Goal: Information Seeking & Learning: Check status

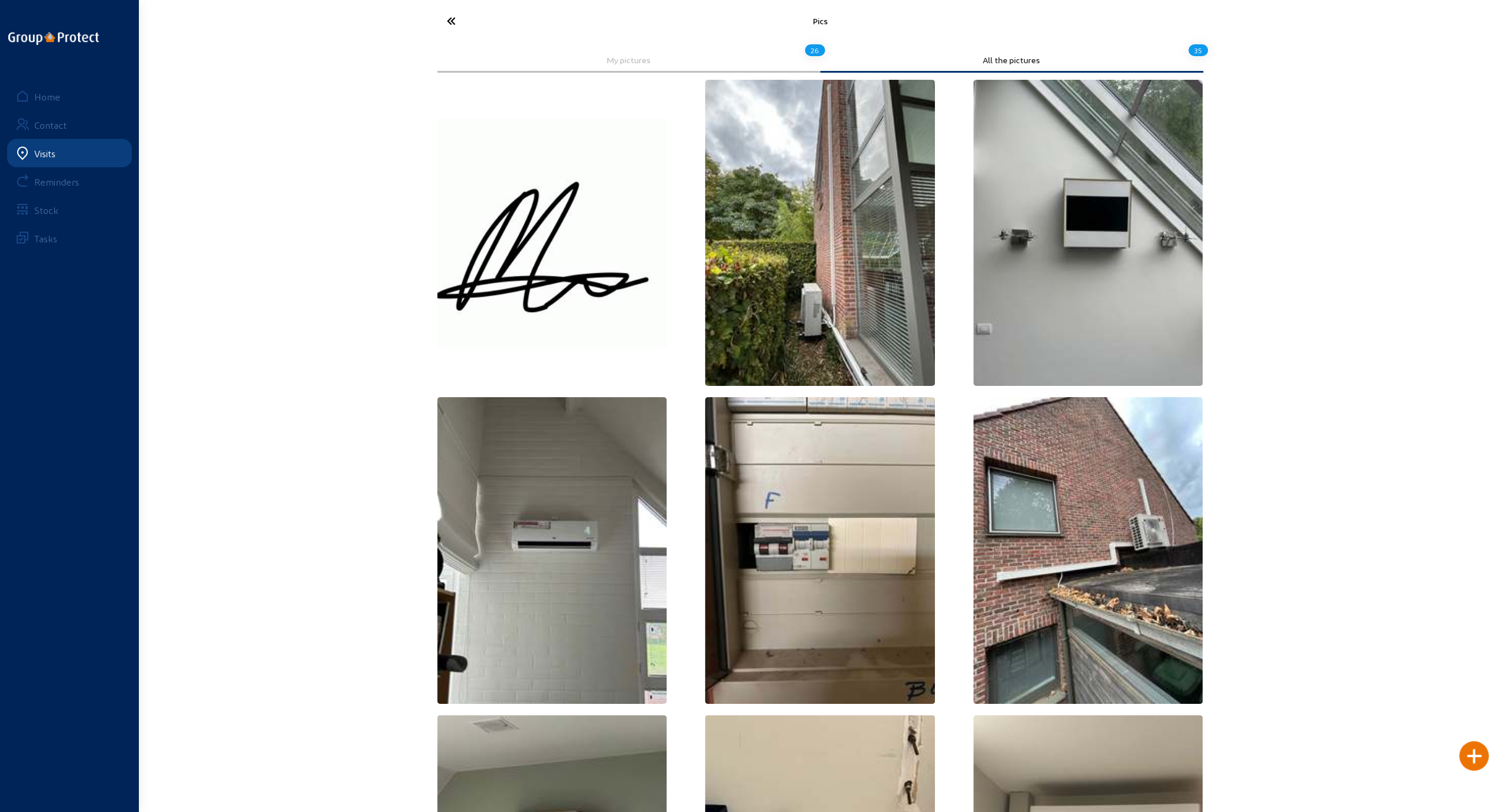
click at [448, 18] on icon at bounding box center [495, 21] width 108 height 21
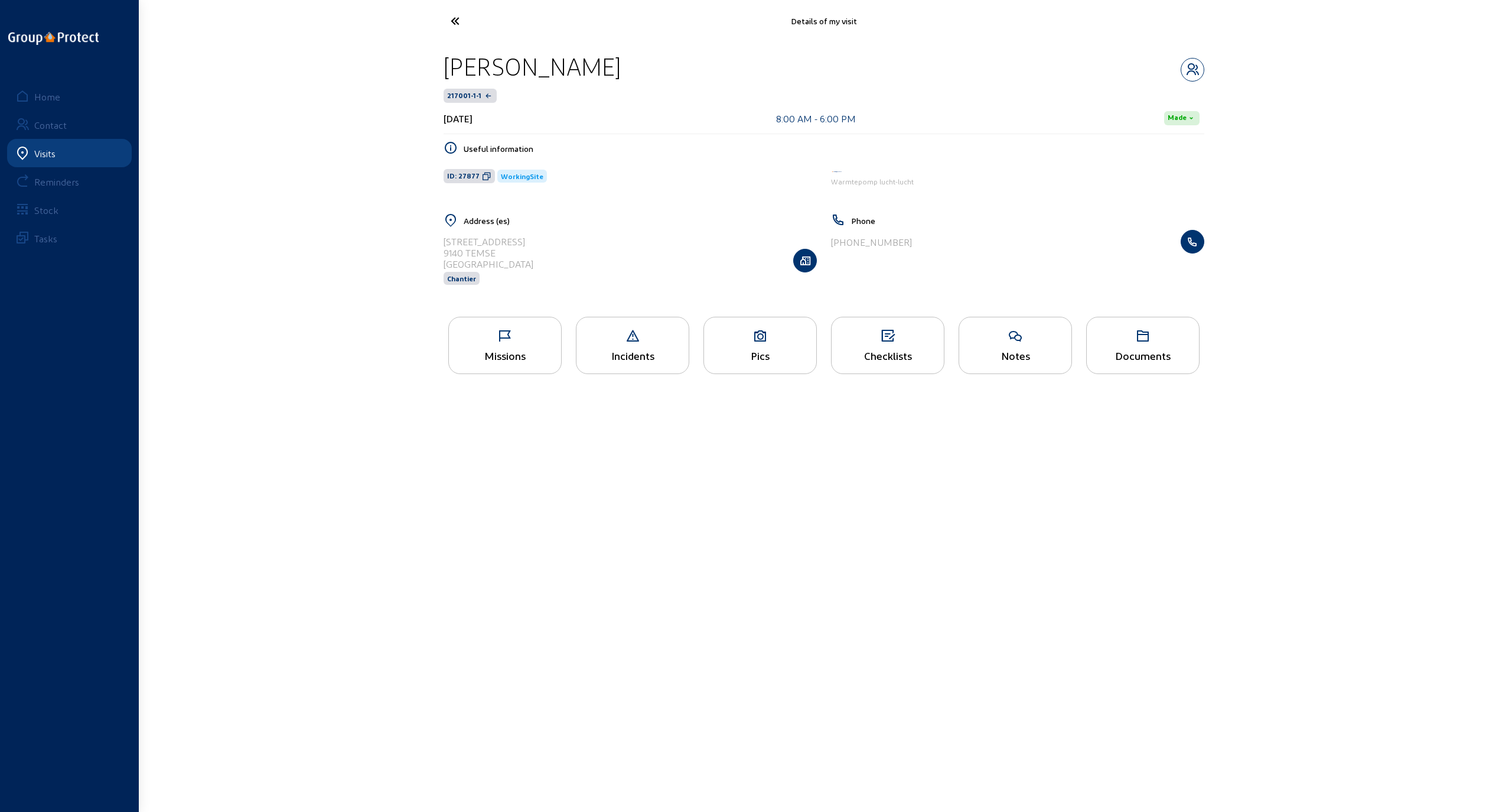
click at [498, 340] on icon at bounding box center [505, 336] width 112 height 14
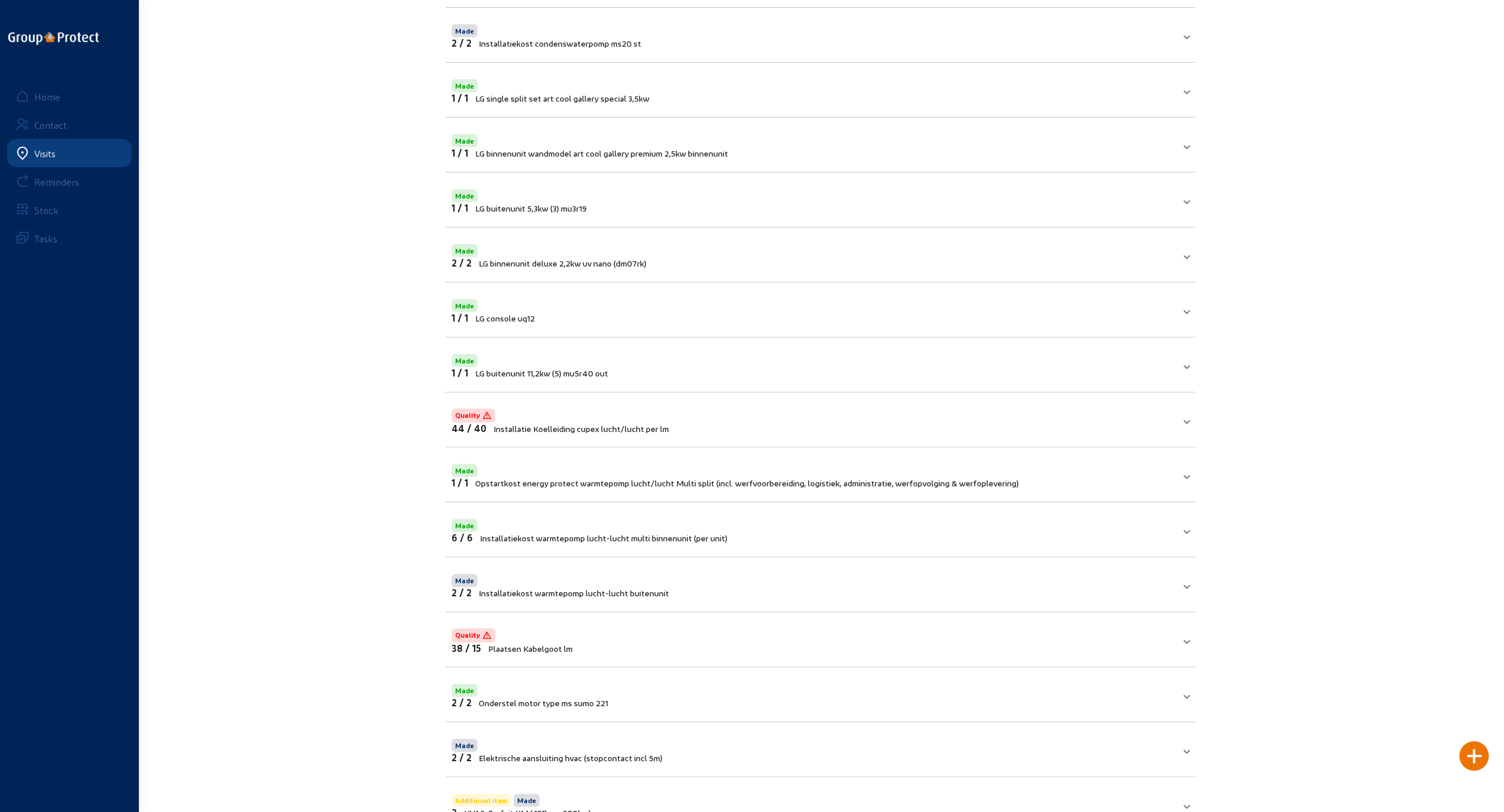
scroll to position [178, 0]
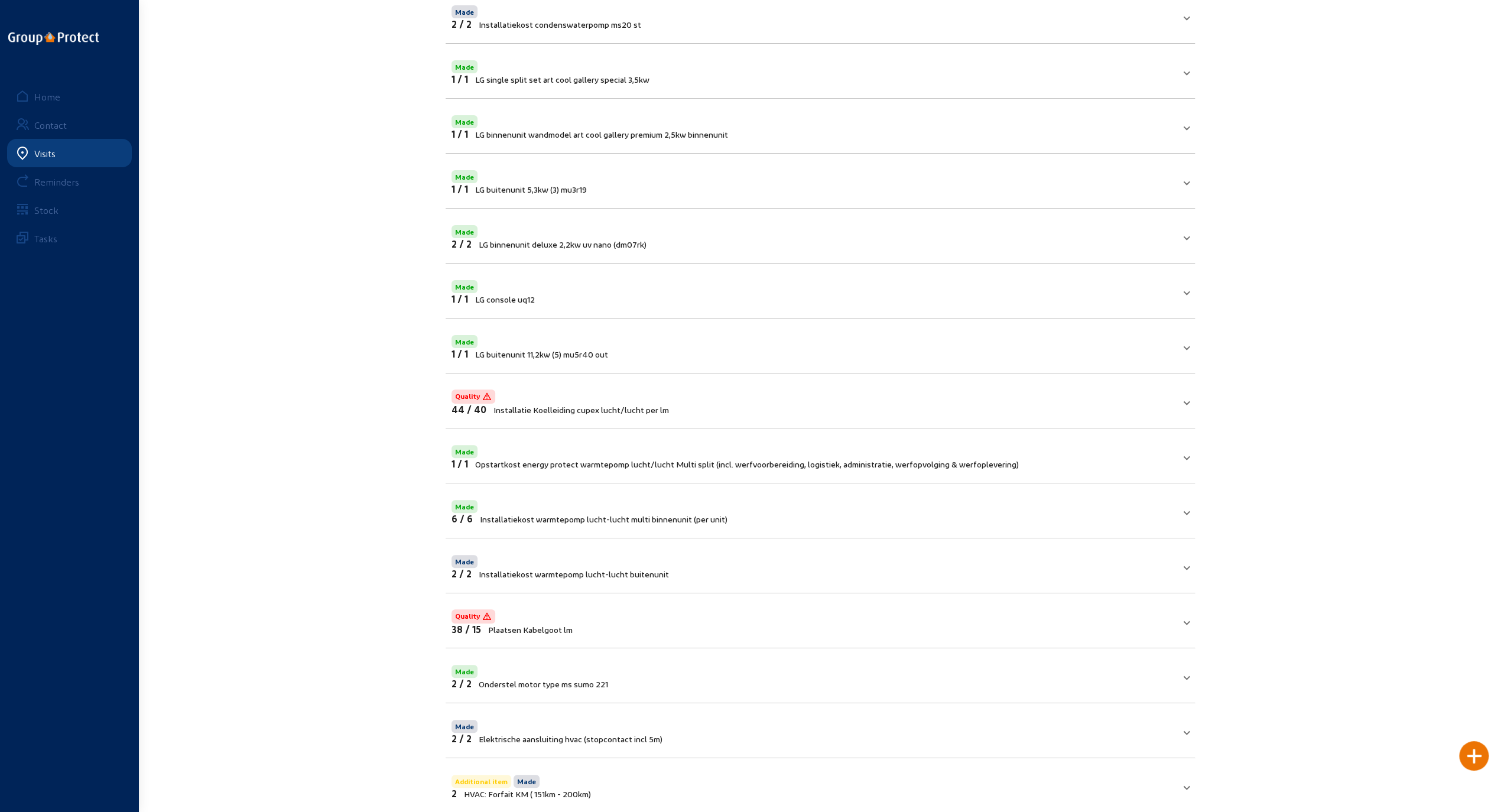
click at [541, 405] on span "Installatie Koelleiding cupex lucht/lucht per lm" at bounding box center [581, 409] width 176 height 10
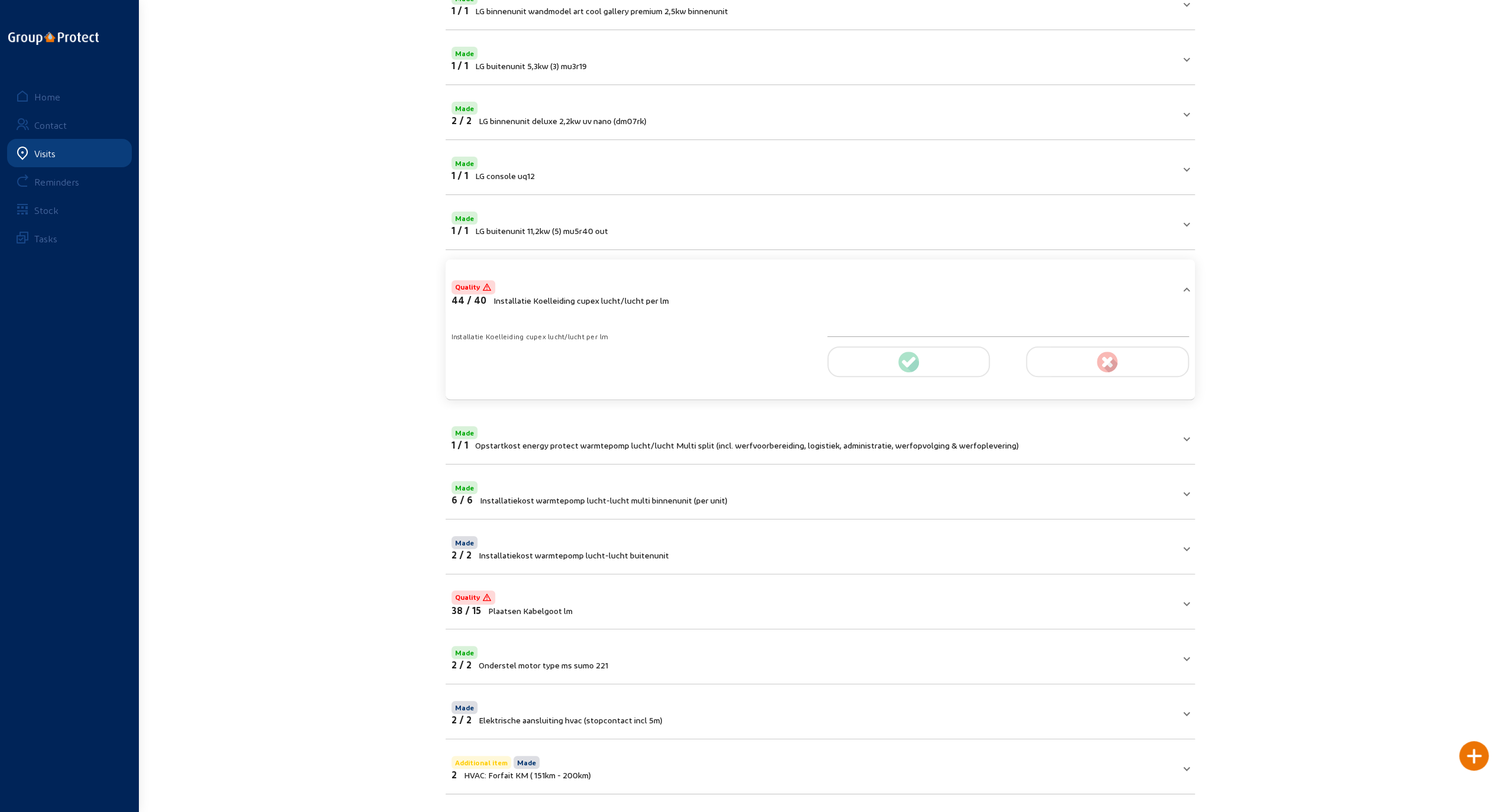
scroll to position [302, 0]
click at [1180, 599] on span "Quality 38 / 15 Plaatsen Kabelgoot lm" at bounding box center [818, 601] width 733 height 28
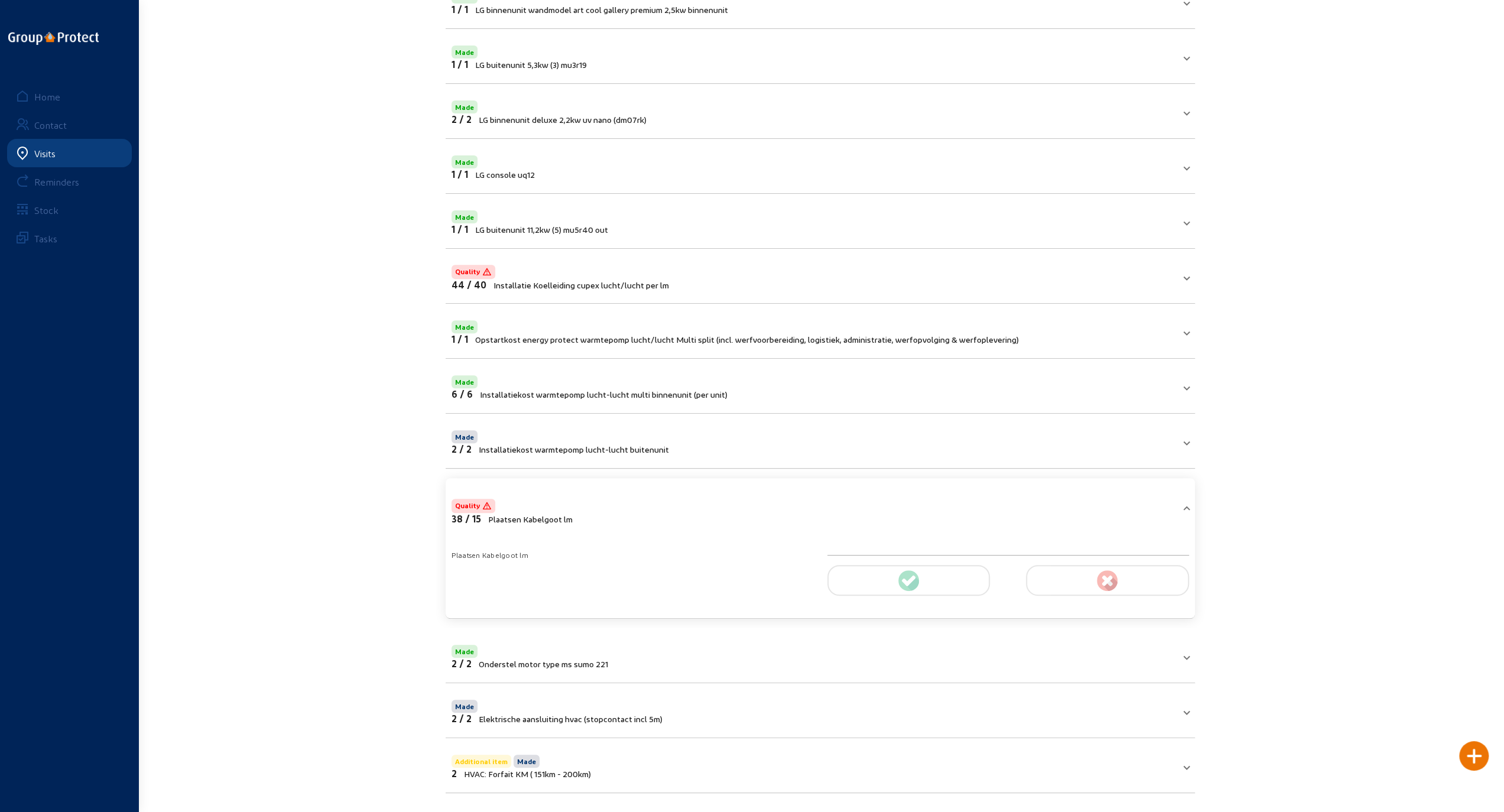
click at [1311, 500] on div "Missions Validate the mission My work Working site Made 2 / 2 Condenswaterpomp …" at bounding box center [752, 257] width 1504 height 1118
click at [1184, 505] on span at bounding box center [1186, 510] width 5 height 10
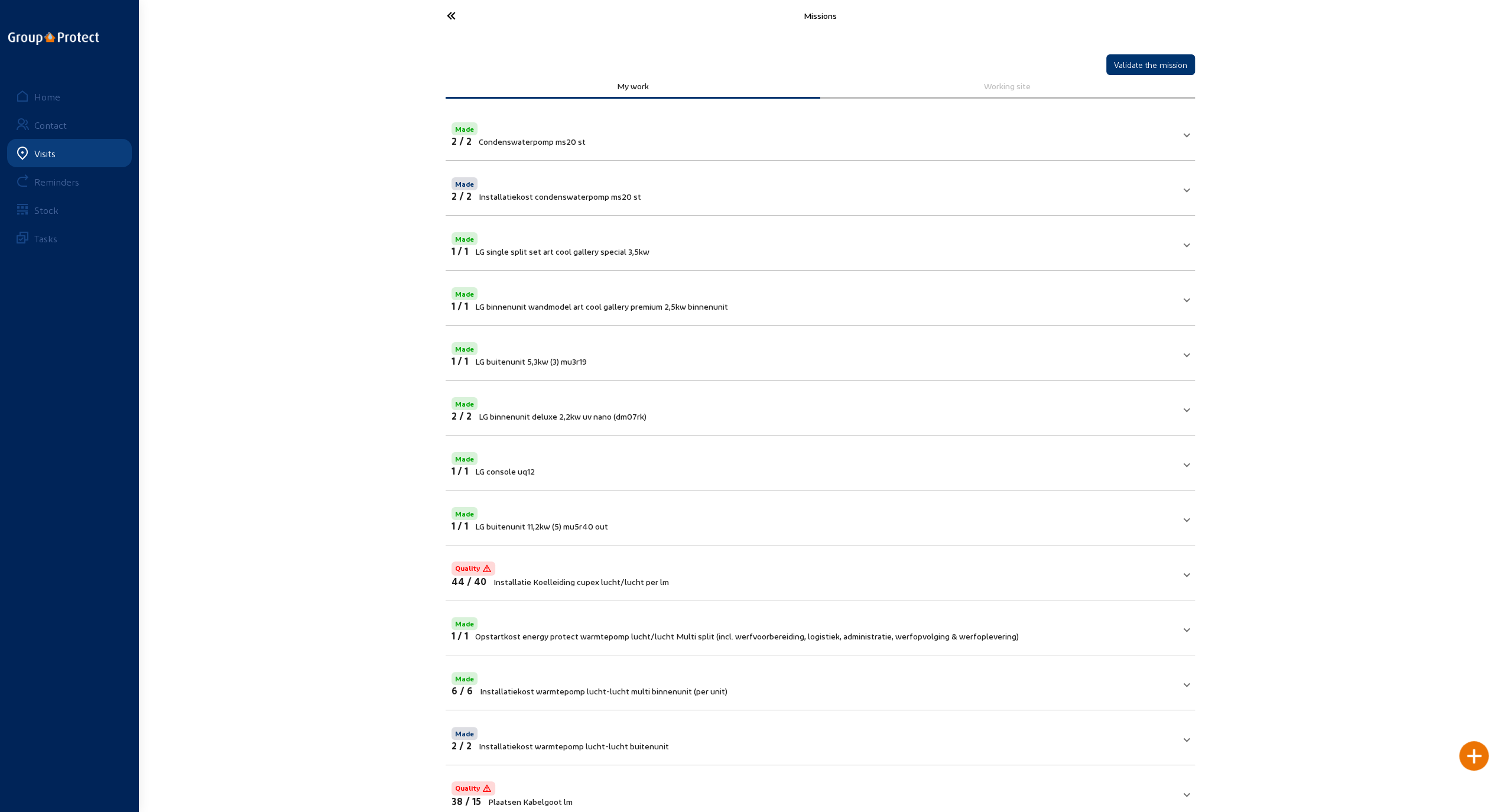
scroll to position [0, 0]
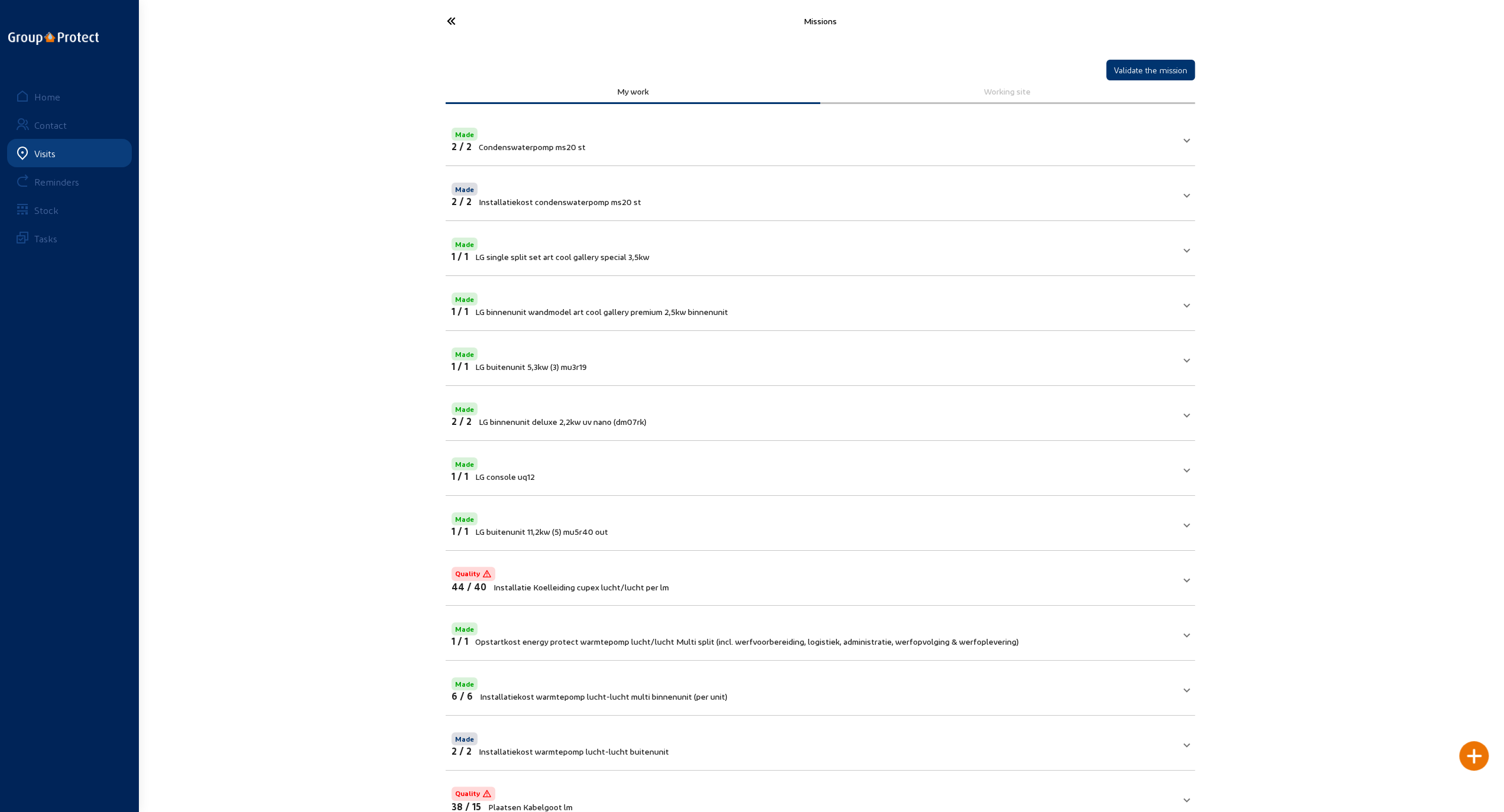
click at [450, 21] on icon at bounding box center [495, 21] width 108 height 21
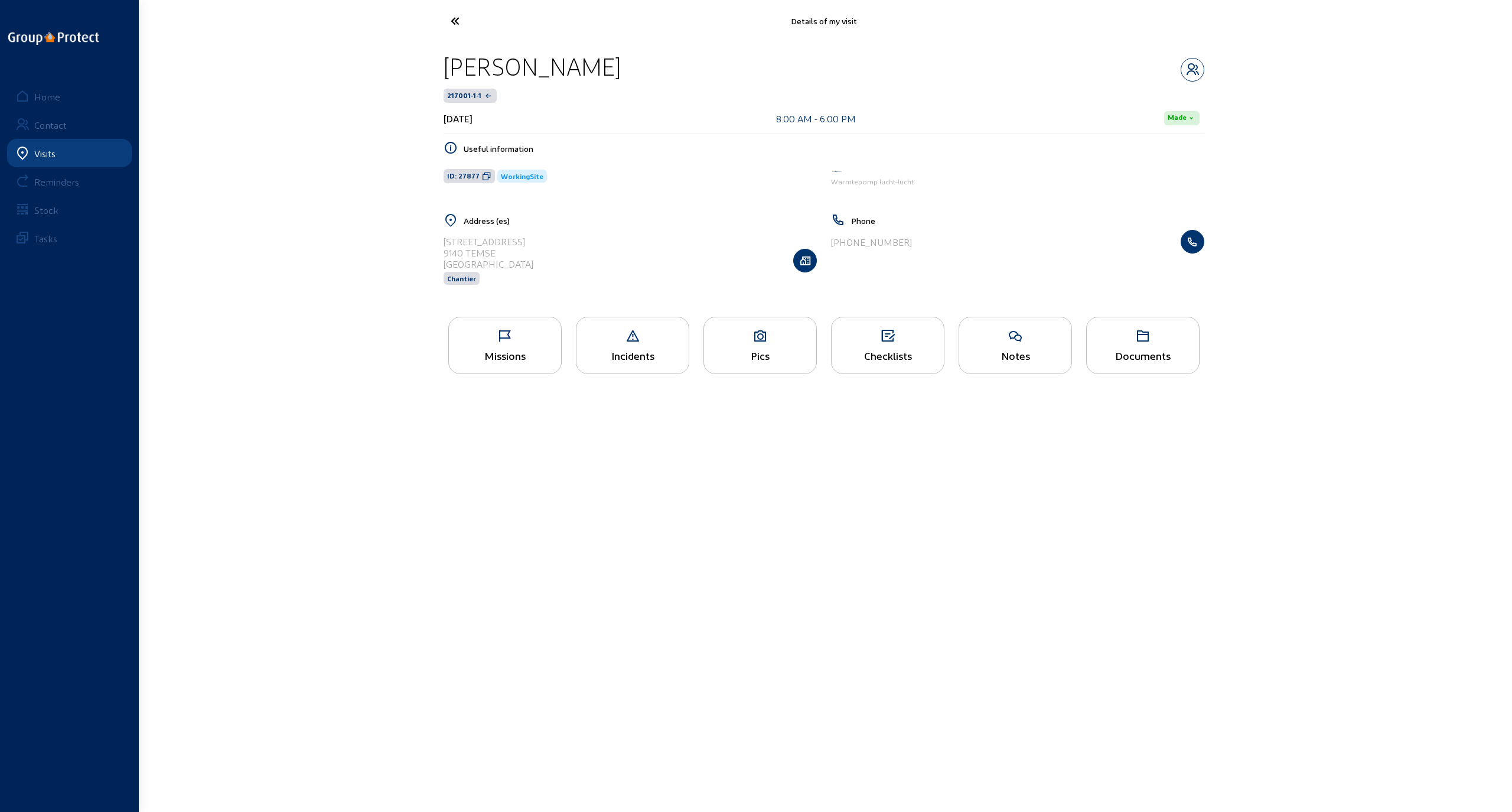
click at [506, 346] on div "Missions" at bounding box center [505, 346] width 113 height 57
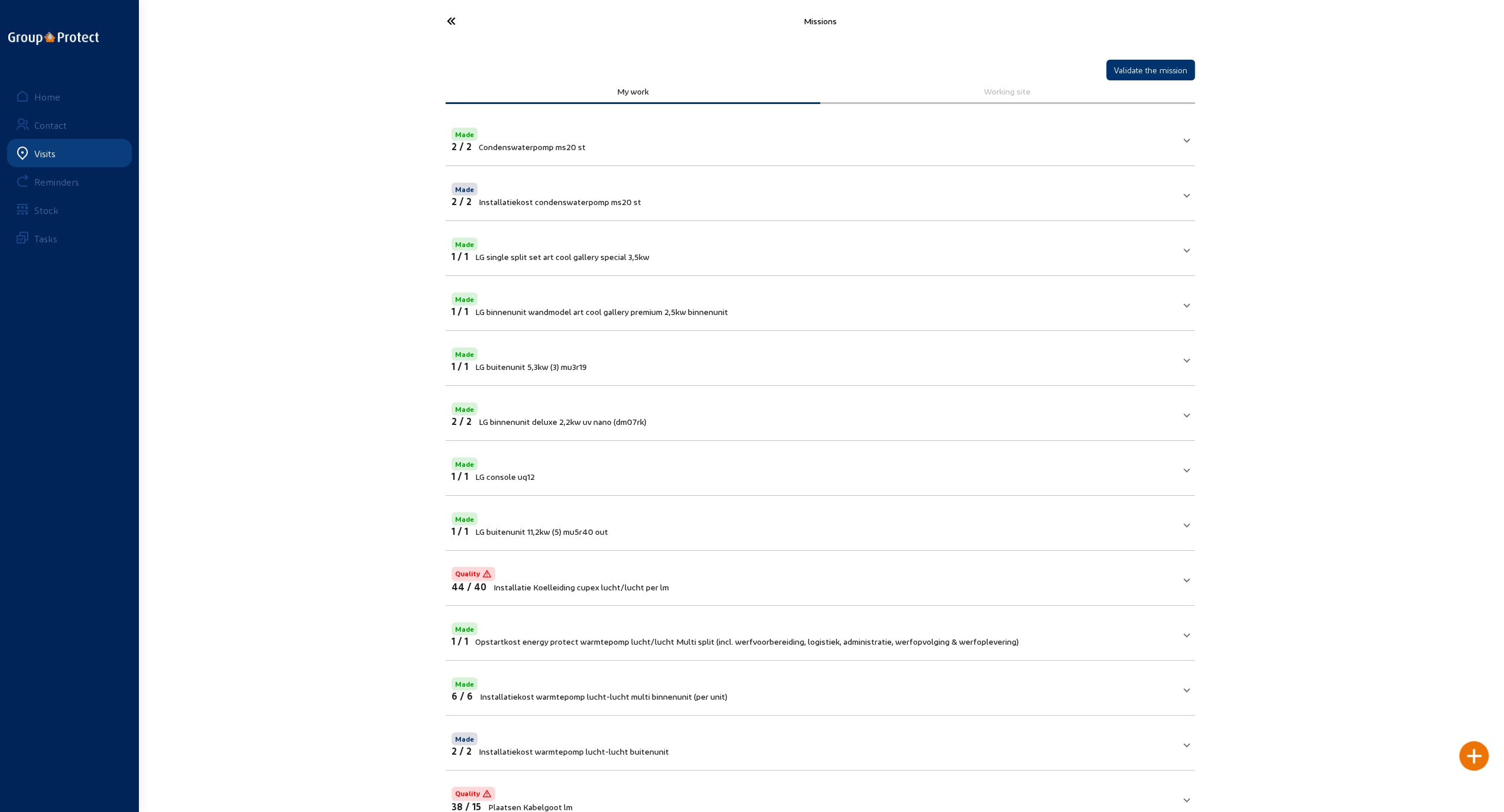
click at [450, 20] on icon at bounding box center [495, 21] width 108 height 21
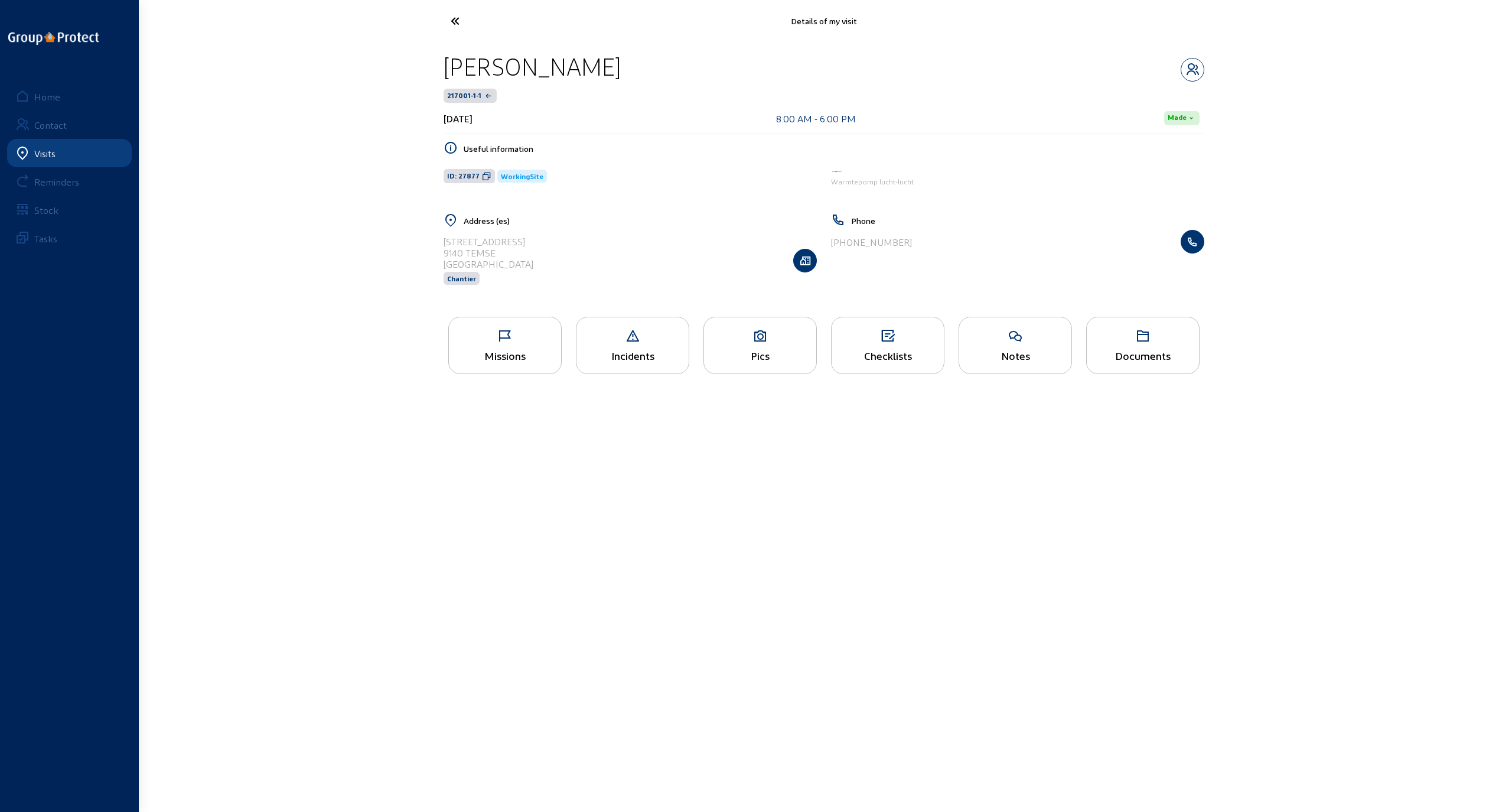
click at [761, 345] on div "Pics" at bounding box center [760, 346] width 113 height 57
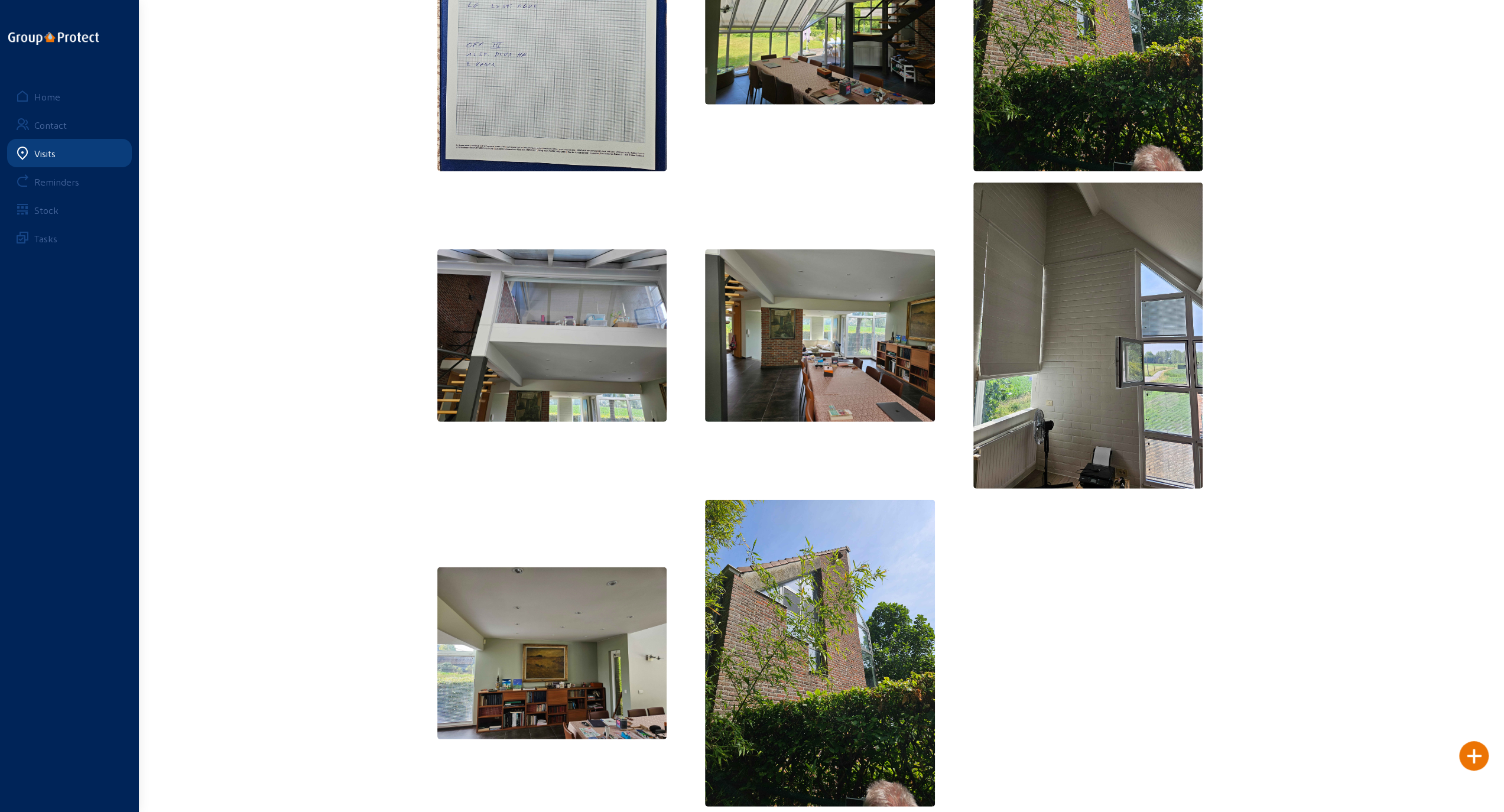
scroll to position [3081, 0]
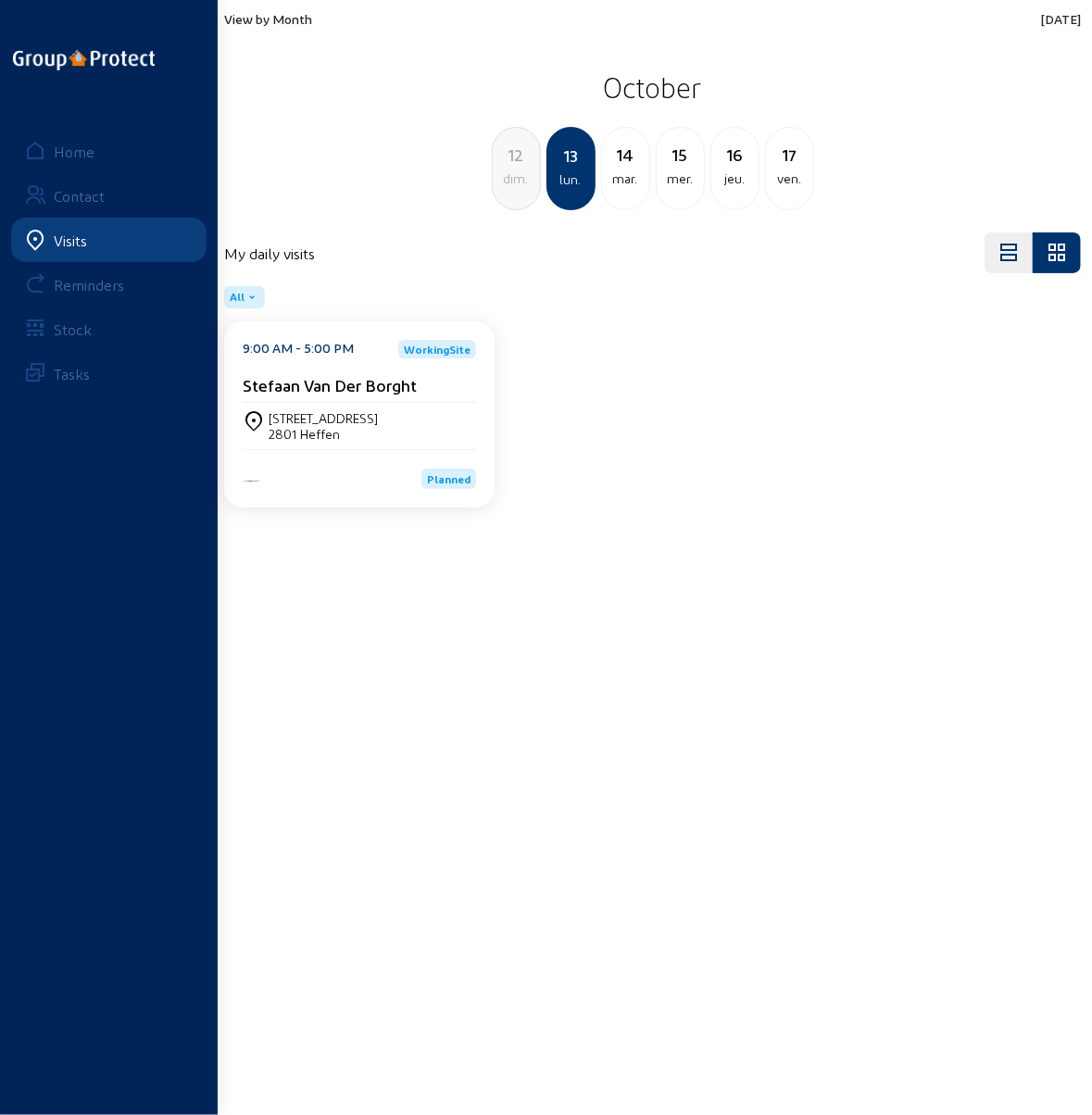
click at [285, 20] on span "View by Month" at bounding box center [268, 19] width 88 height 16
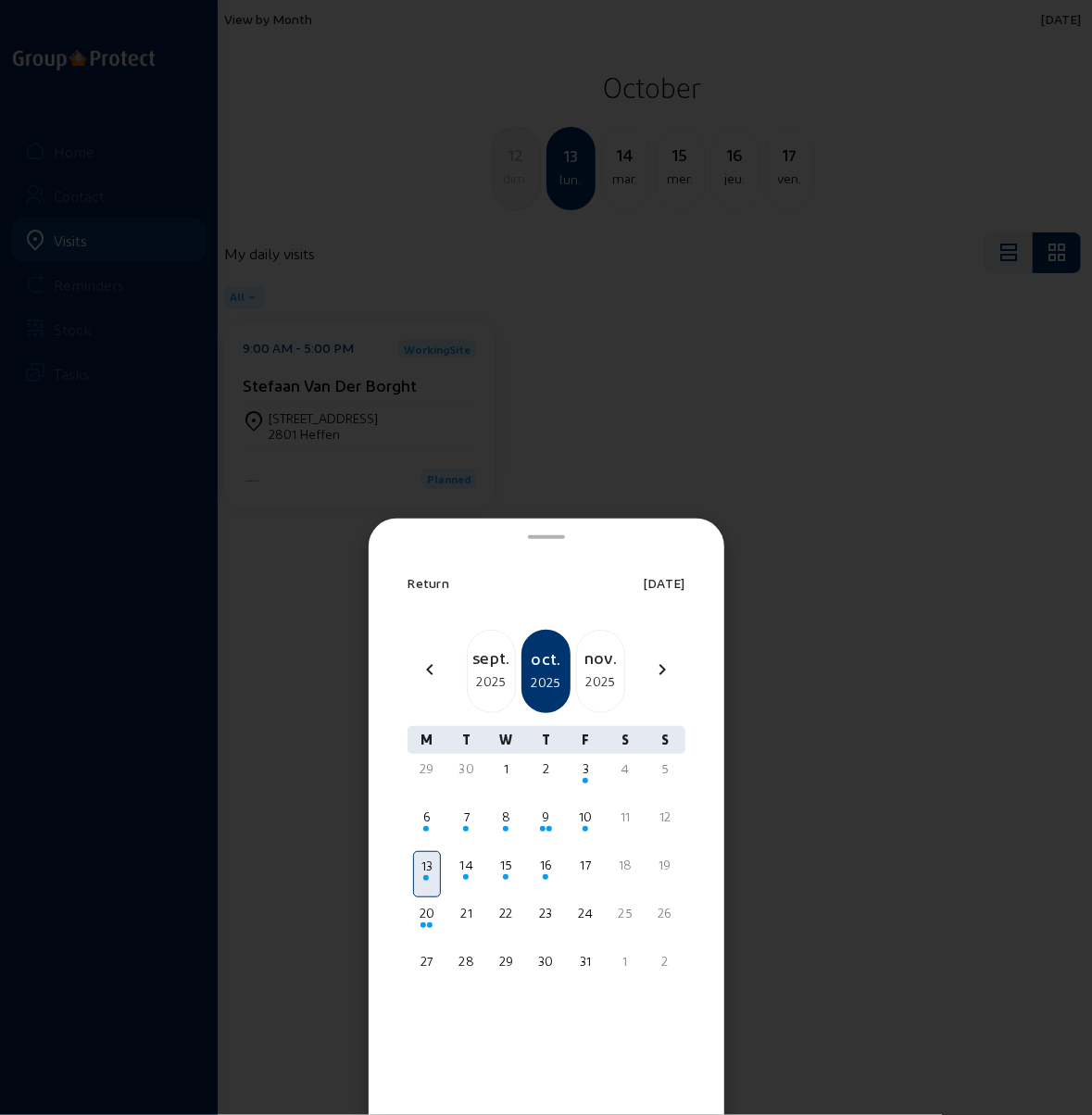
click at [488, 672] on div "2025" at bounding box center [491, 682] width 48 height 22
click at [503, 914] on div "24" at bounding box center [506, 913] width 25 height 19
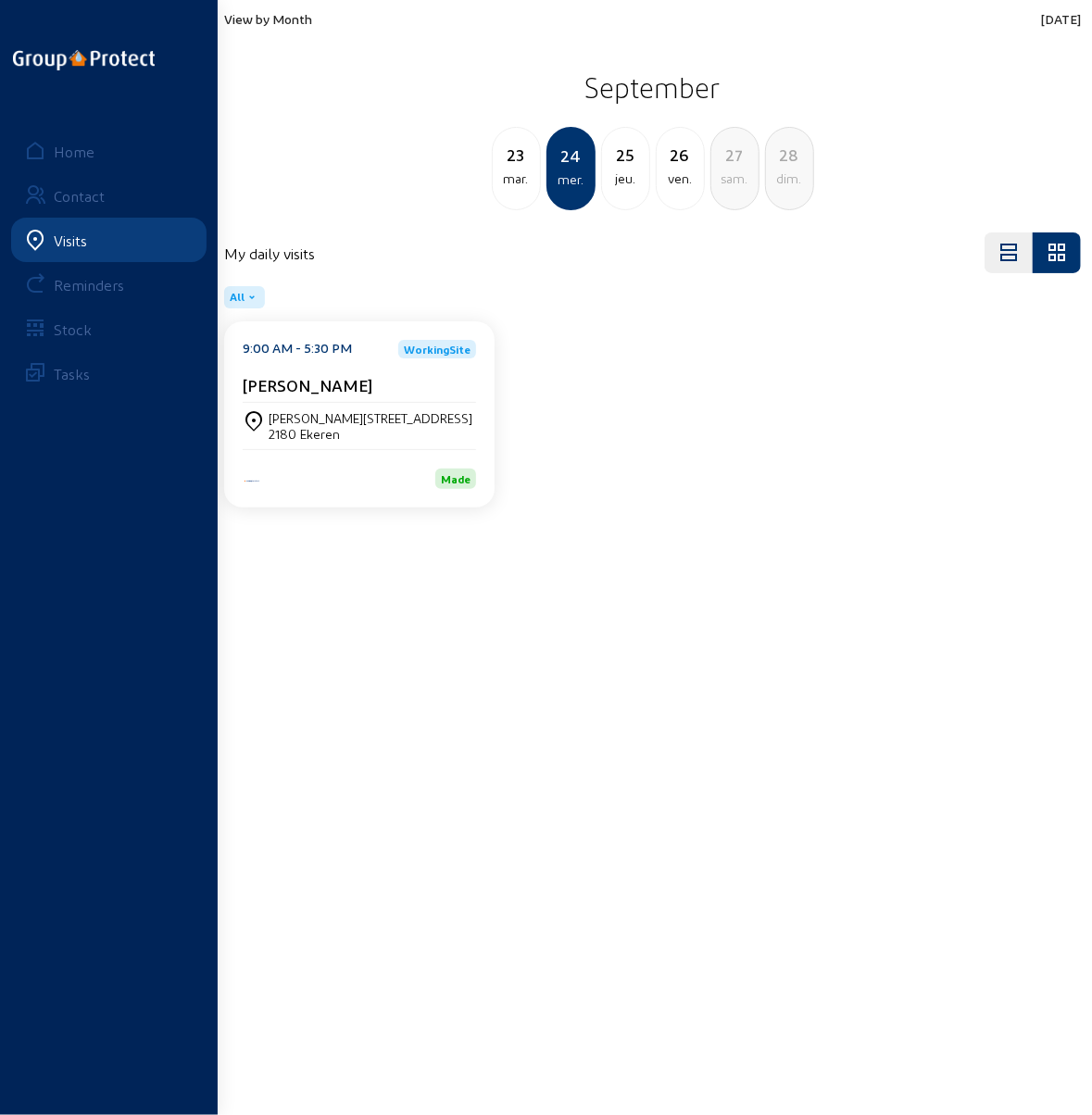
click at [262, 18] on span "View by Month" at bounding box center [268, 19] width 88 height 16
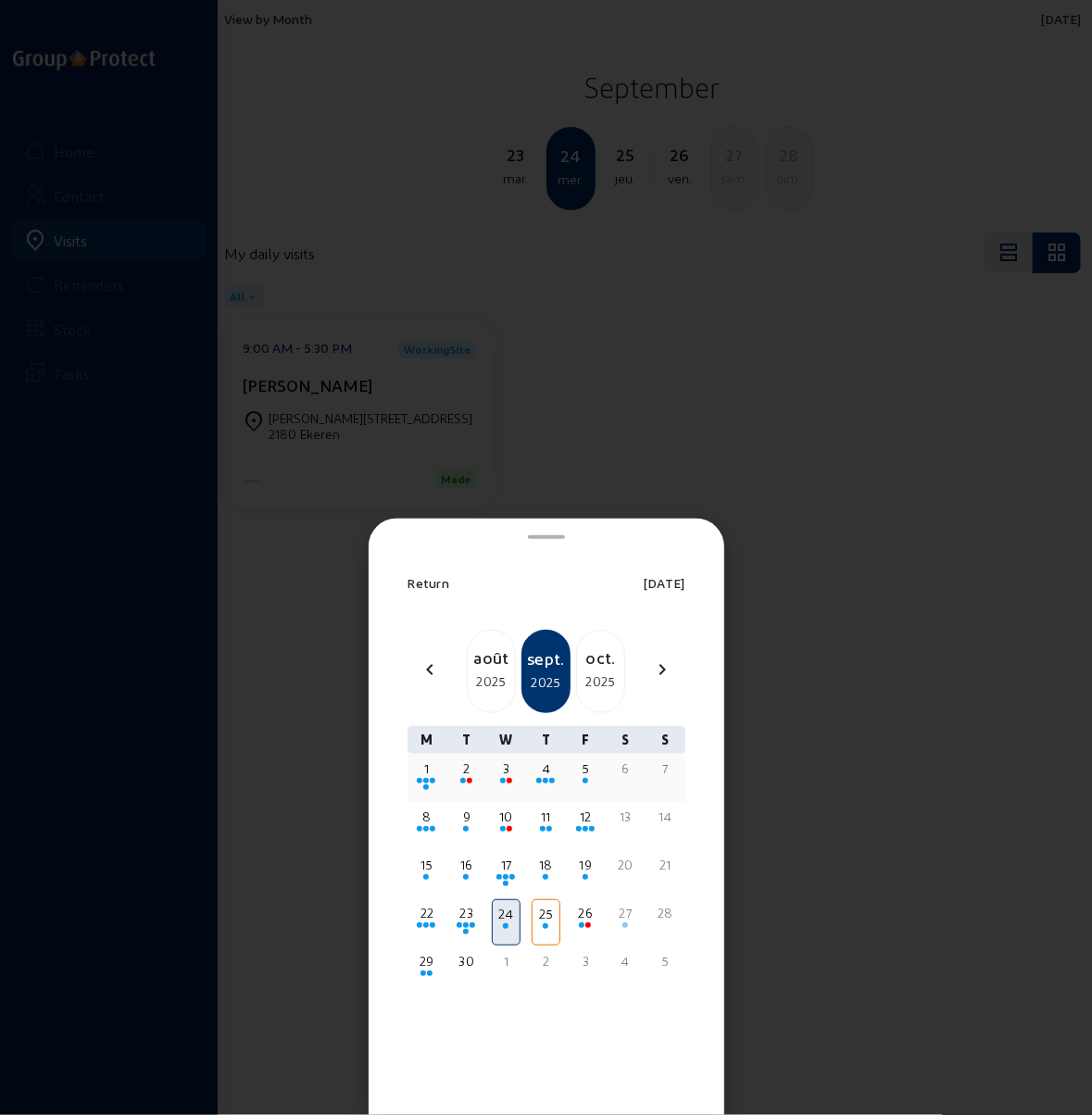
click at [585, 773] on div "5" at bounding box center [586, 769] width 25 height 19
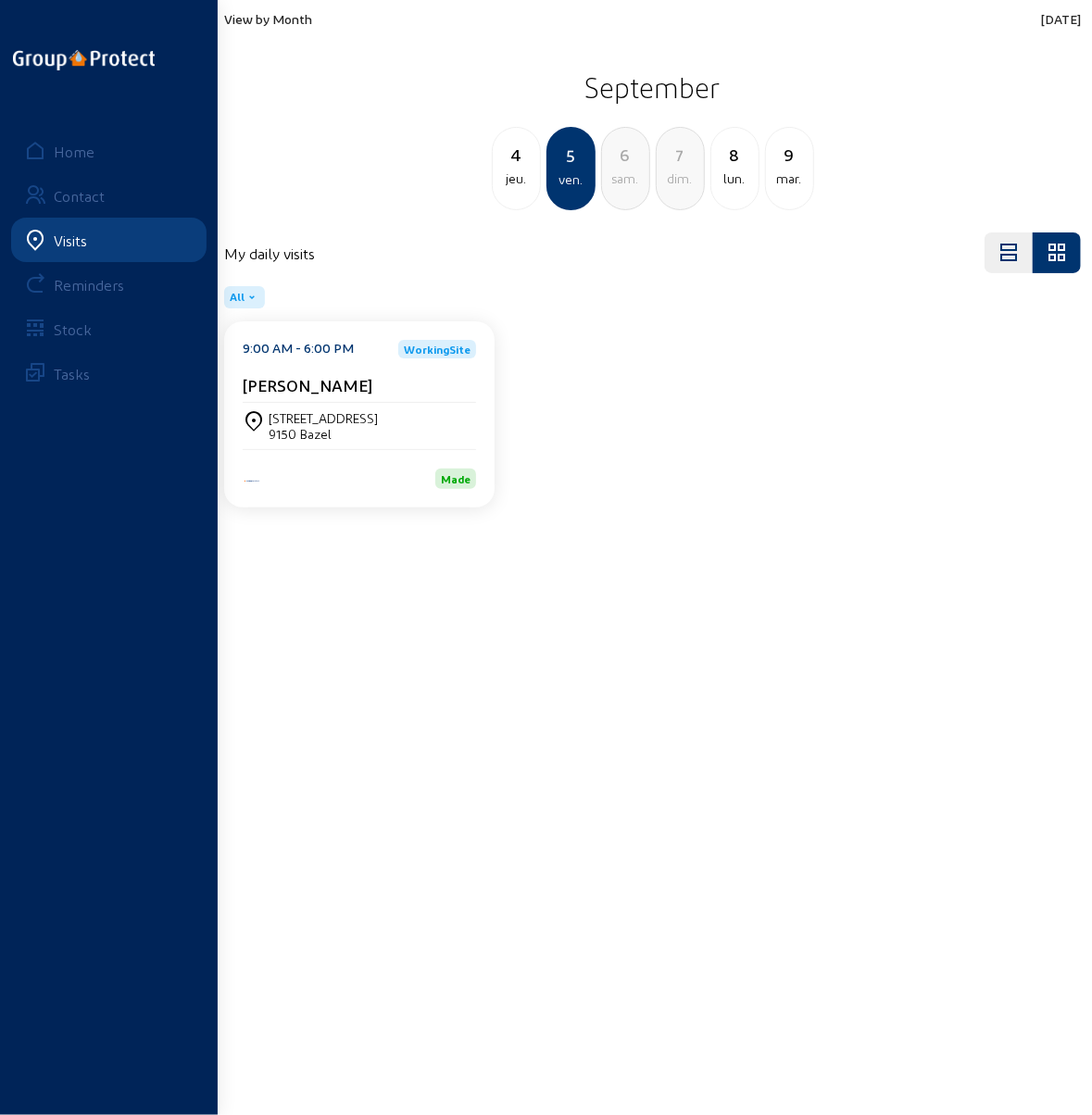
click at [322, 417] on div "kruibekestraat 116" at bounding box center [323, 417] width 109 height 16
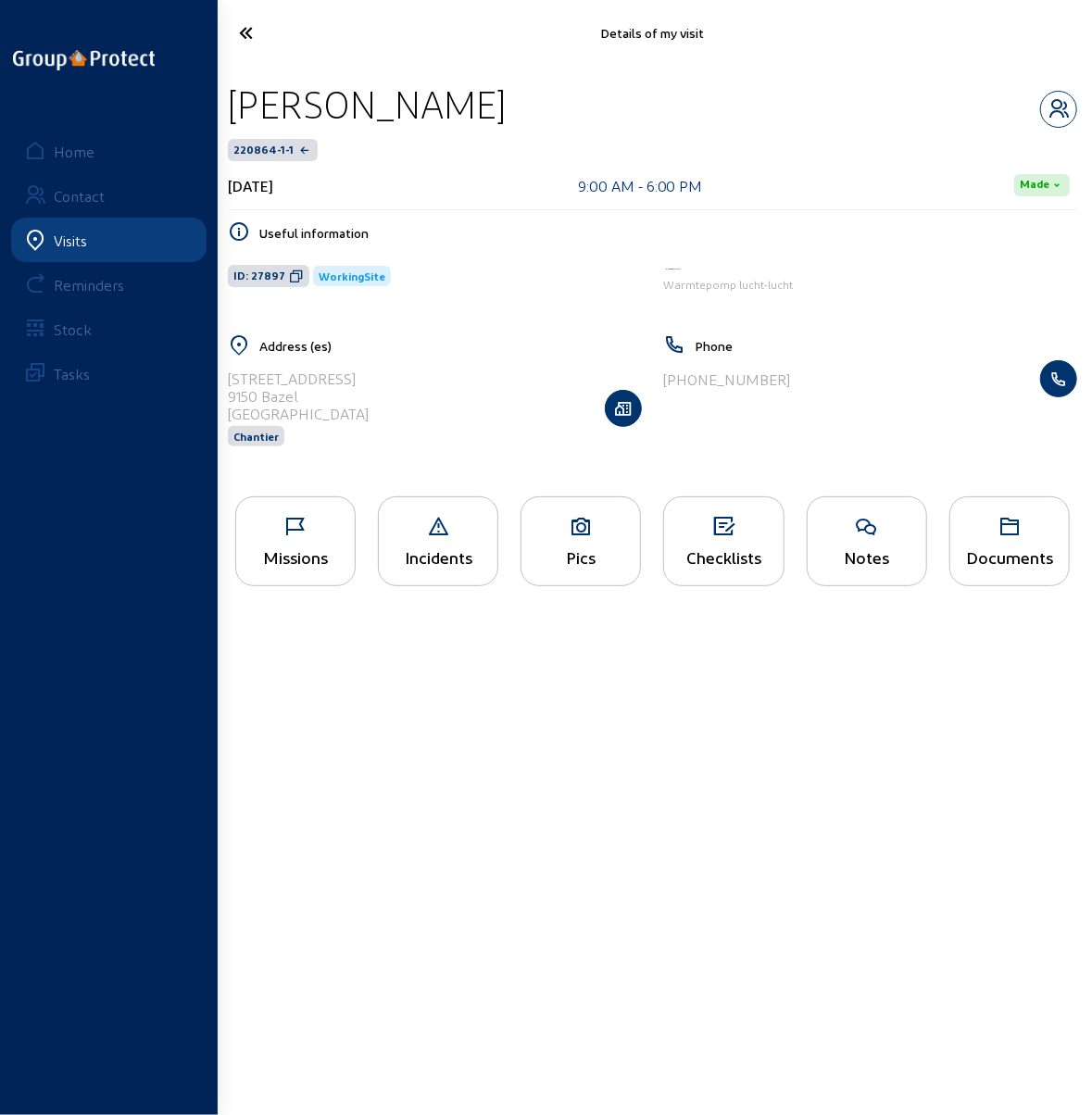
click at [287, 521] on icon at bounding box center [295, 527] width 119 height 22
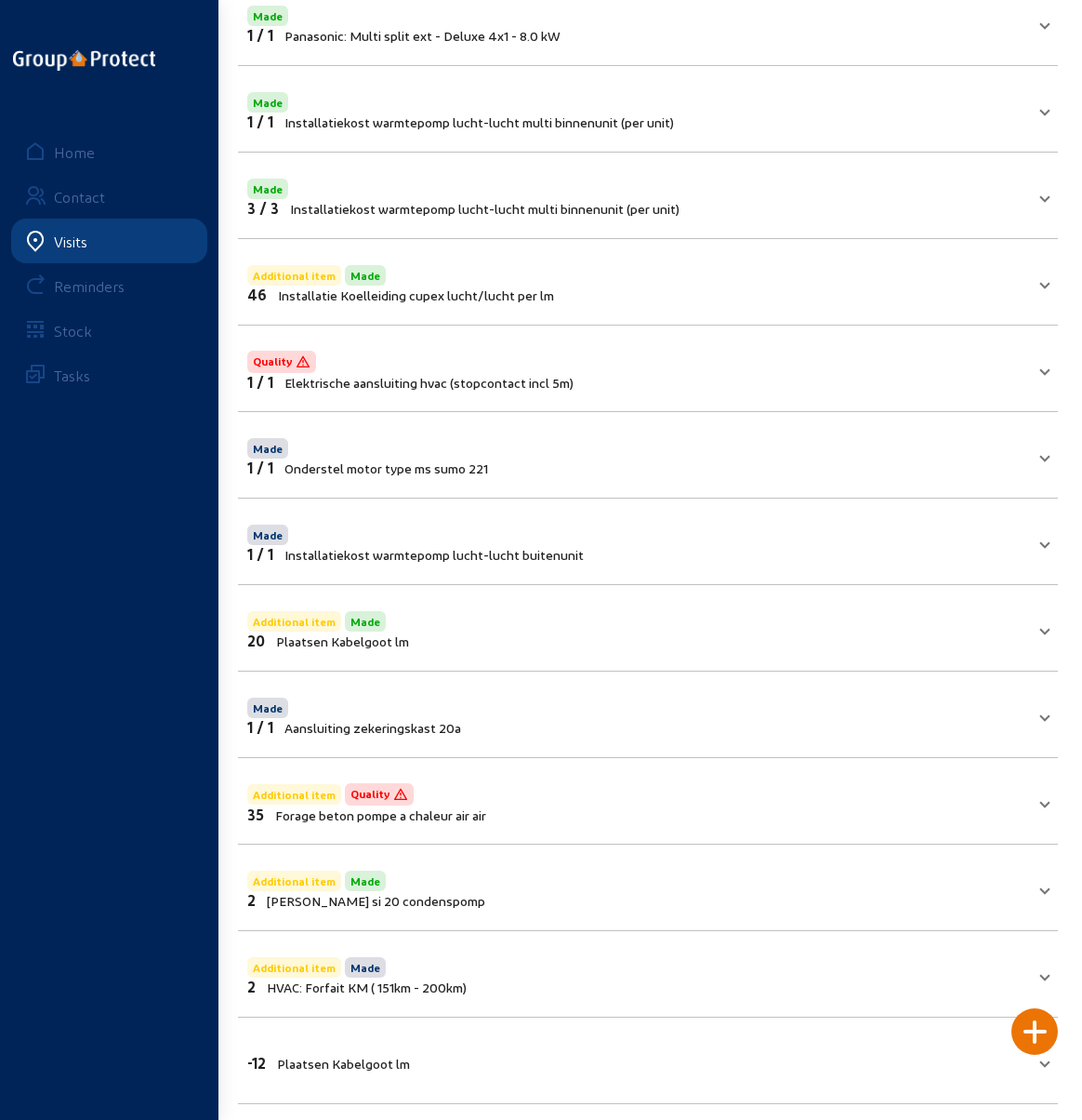
scroll to position [372, 0]
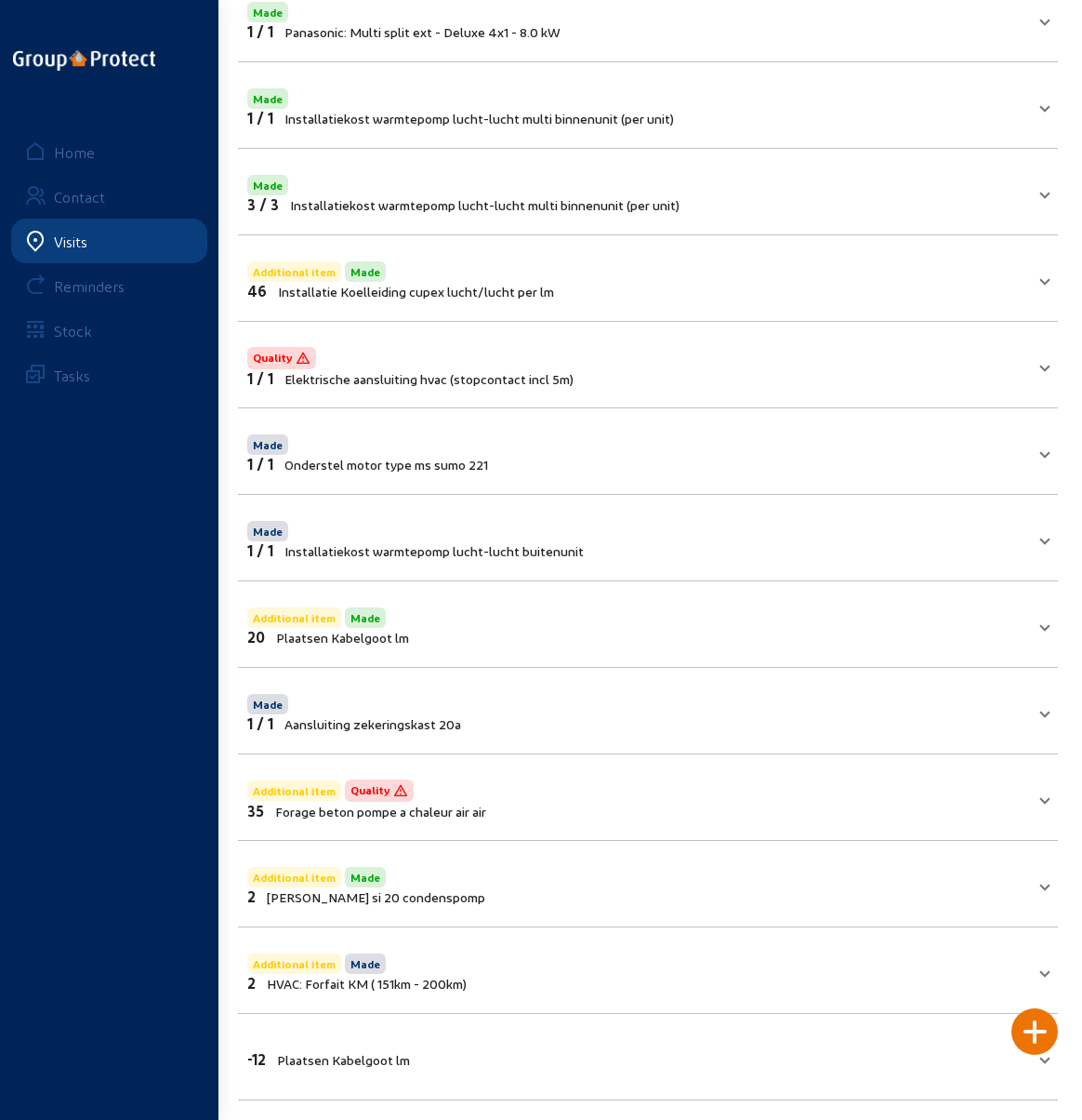
click at [906, 792] on mat-panel-title "Additional item Quality 35 Forage beton pompe a chaleur air air" at bounding box center [637, 797] width 779 height 44
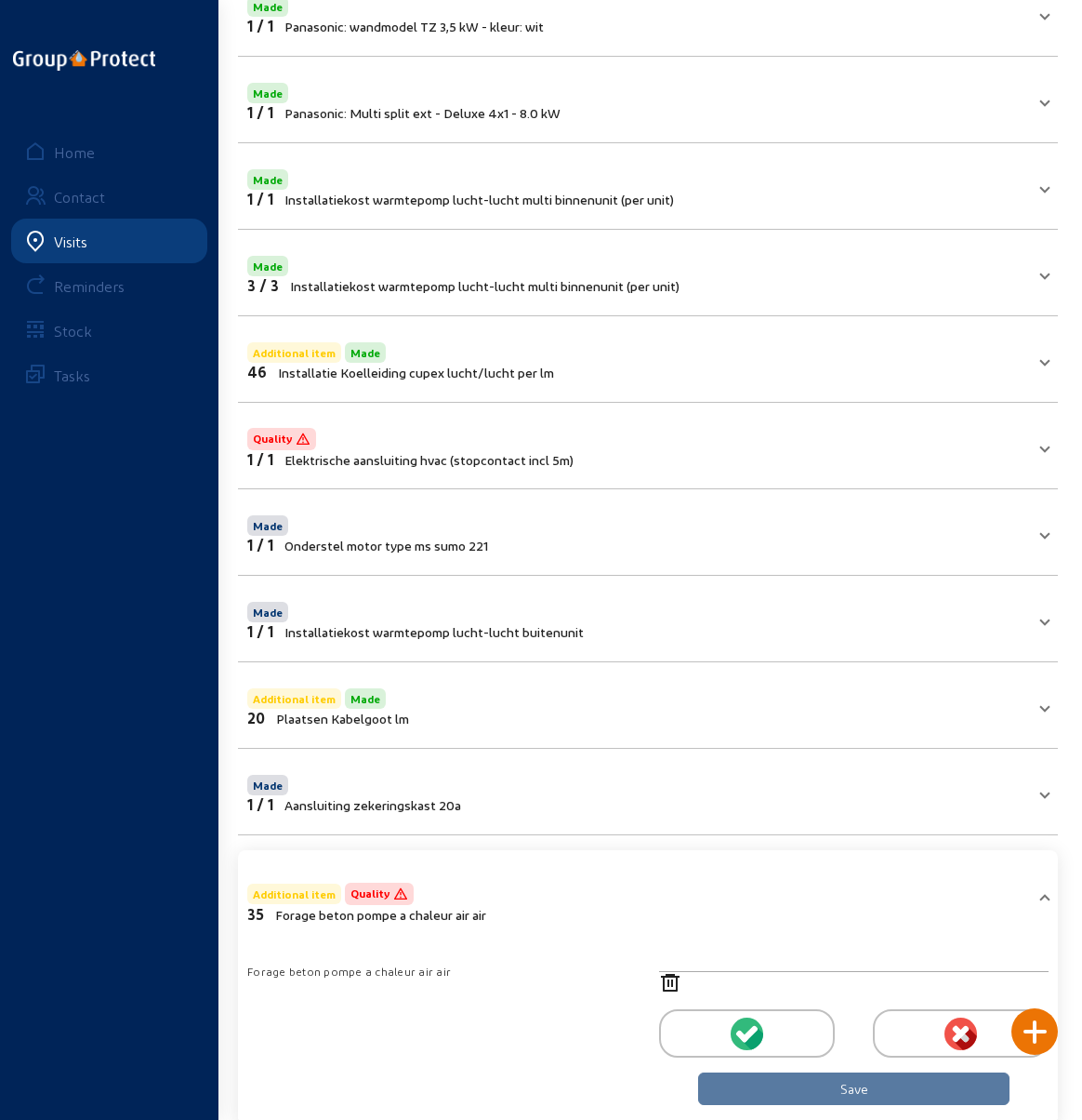
scroll to position [0, 0]
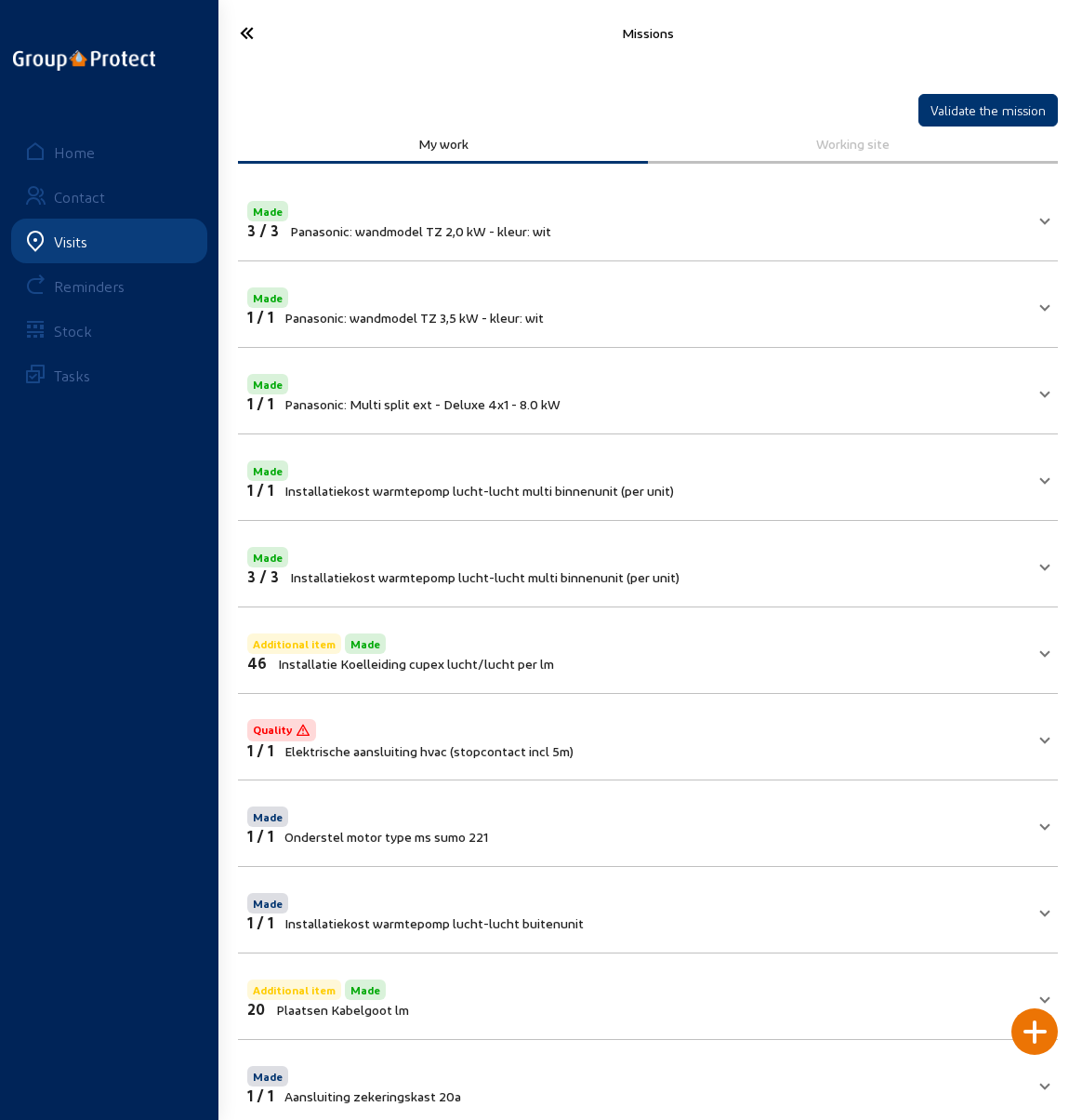
click at [249, 25] on icon at bounding box center [286, 33] width 112 height 33
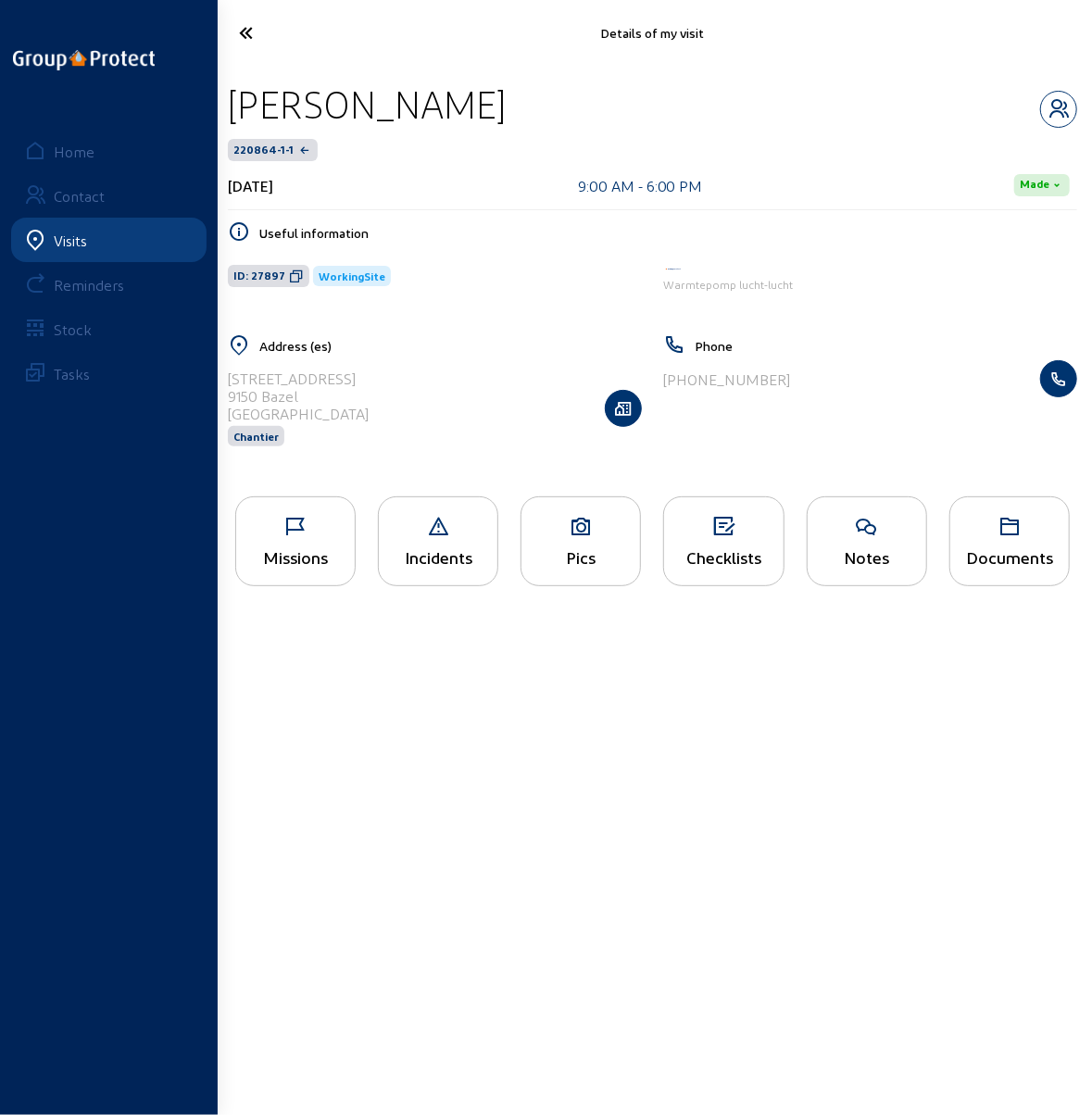
click at [573, 536] on div "Pics" at bounding box center [580, 542] width 121 height 90
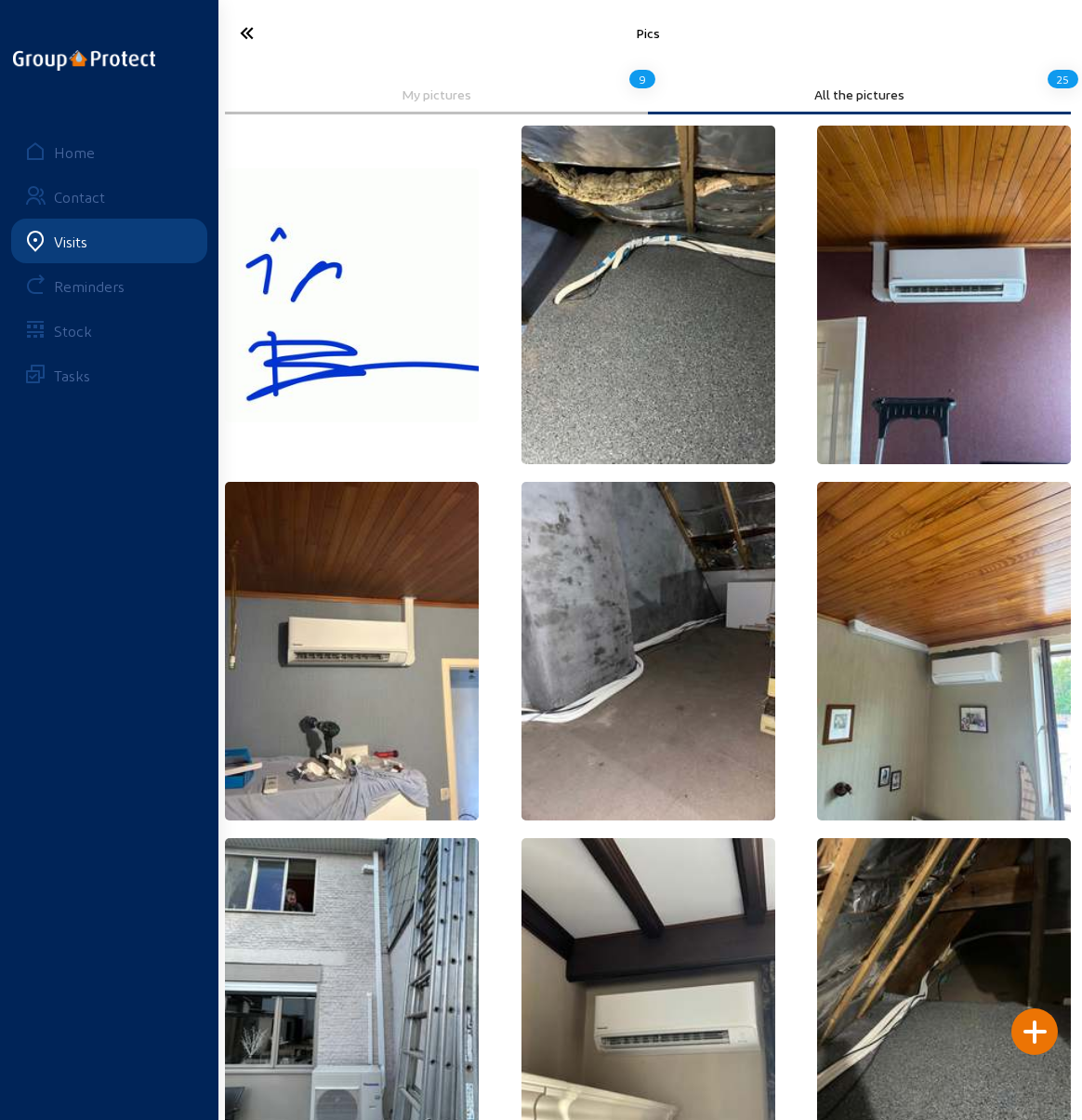
click at [251, 35] on icon at bounding box center [286, 33] width 112 height 33
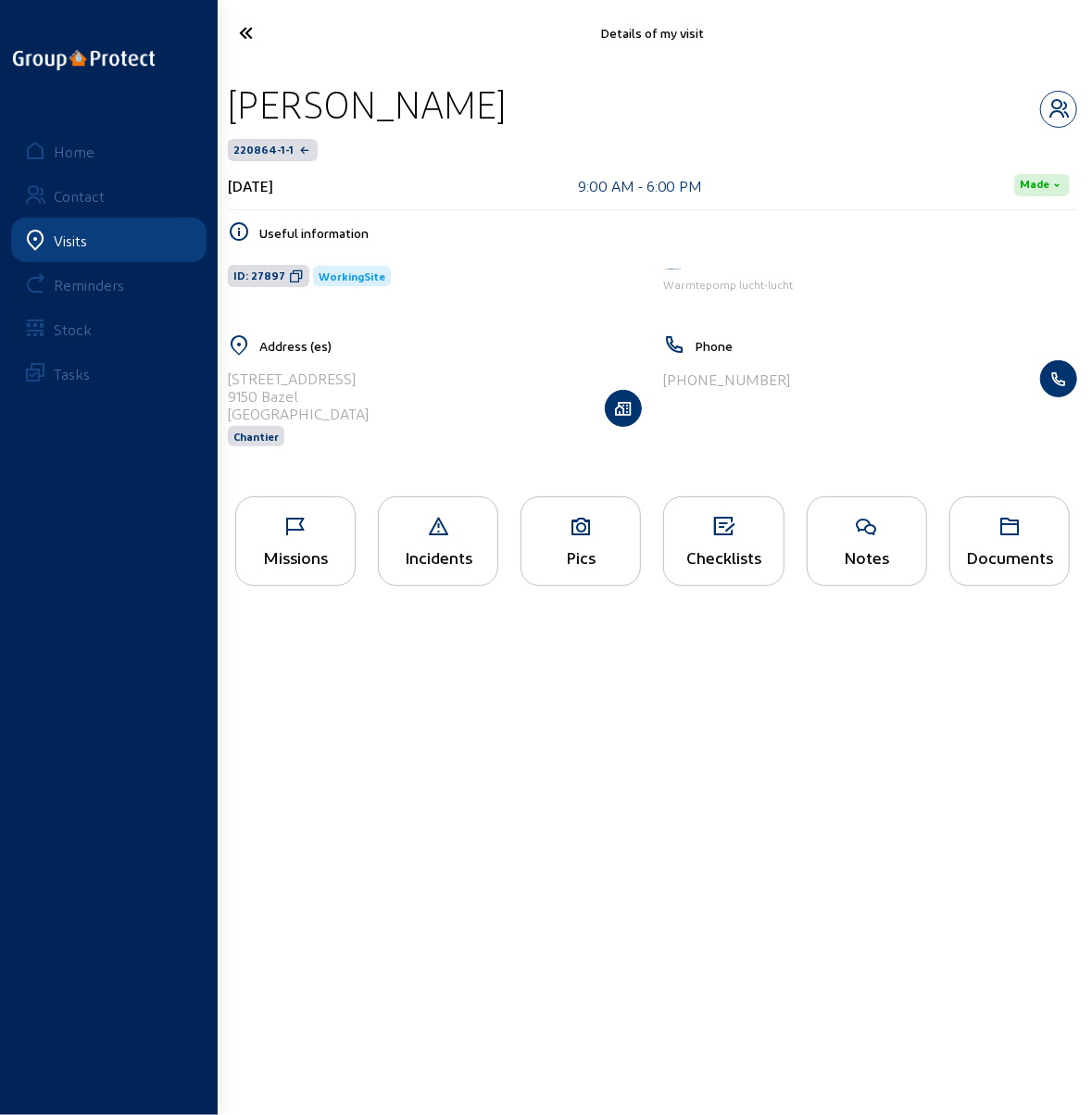
click at [280, 567] on div "Missions" at bounding box center [295, 542] width 121 height 90
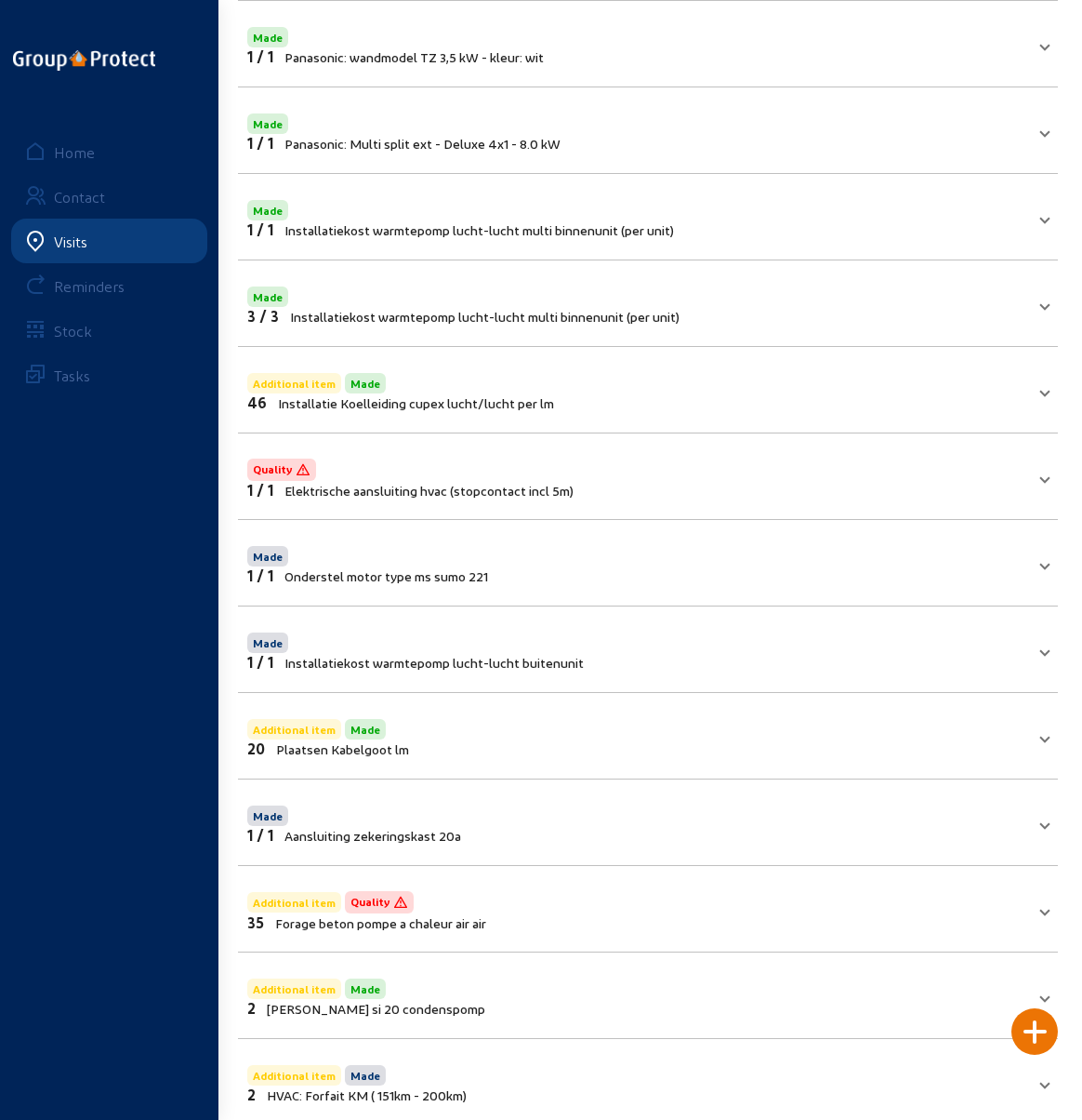
scroll to position [280, 0]
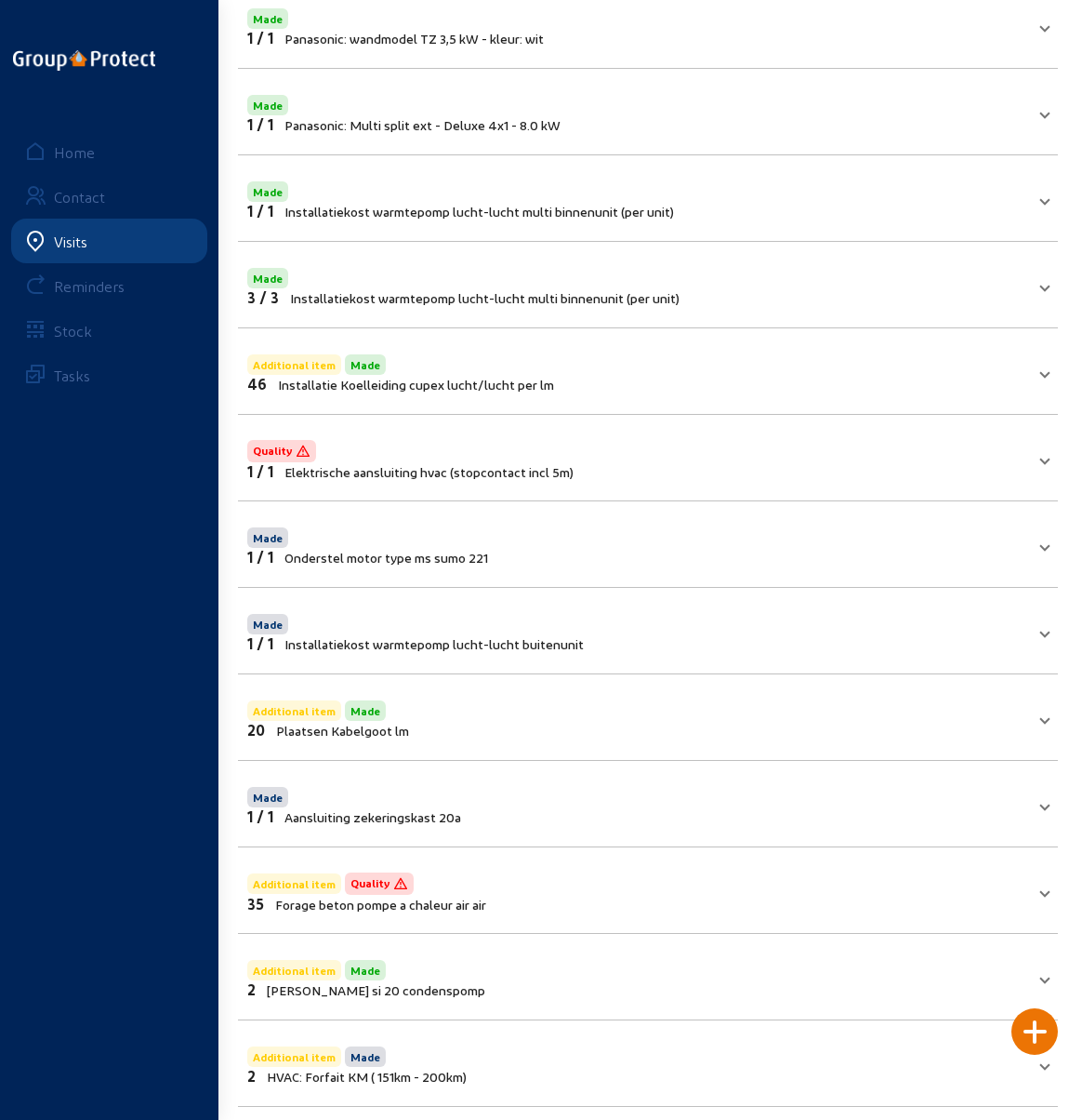
click at [586, 462] on mat-panel-title "Quality 1 / 1 Elektrische aansluiting hvac (stopcontact incl 5m)" at bounding box center [637, 458] width 779 height 44
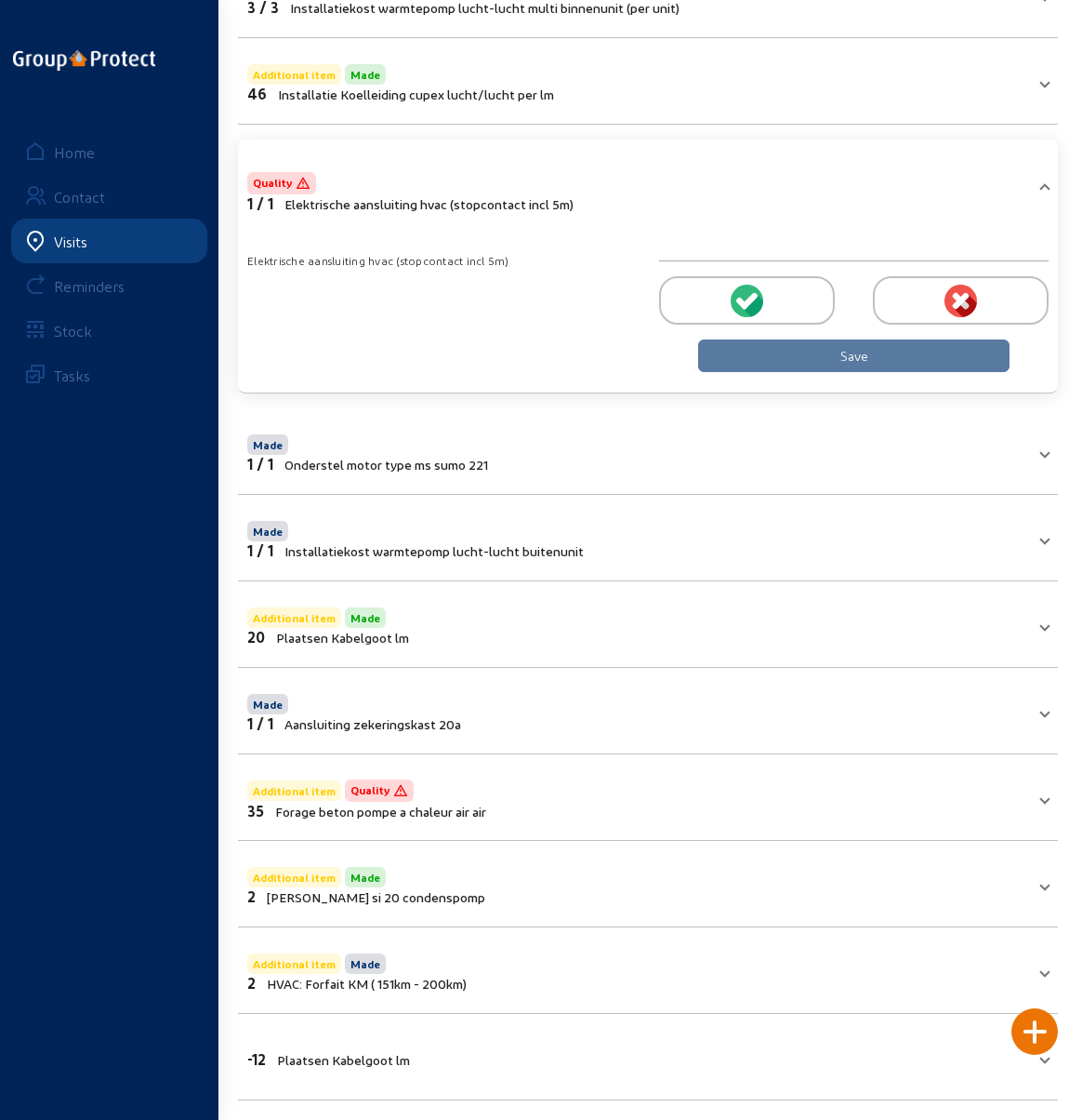
scroll to position [573, 0]
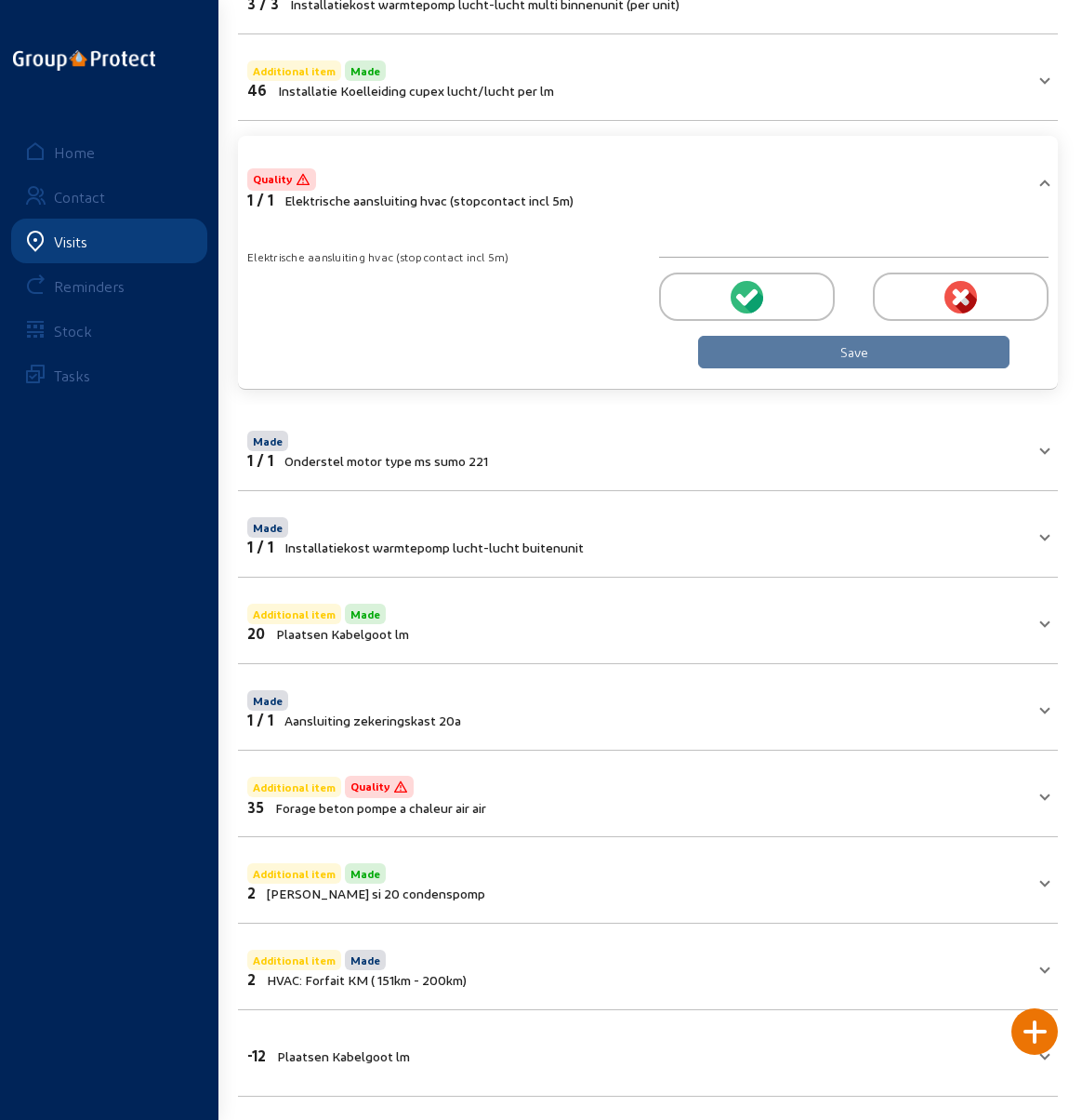
click at [1045, 178] on span at bounding box center [1045, 186] width 8 height 16
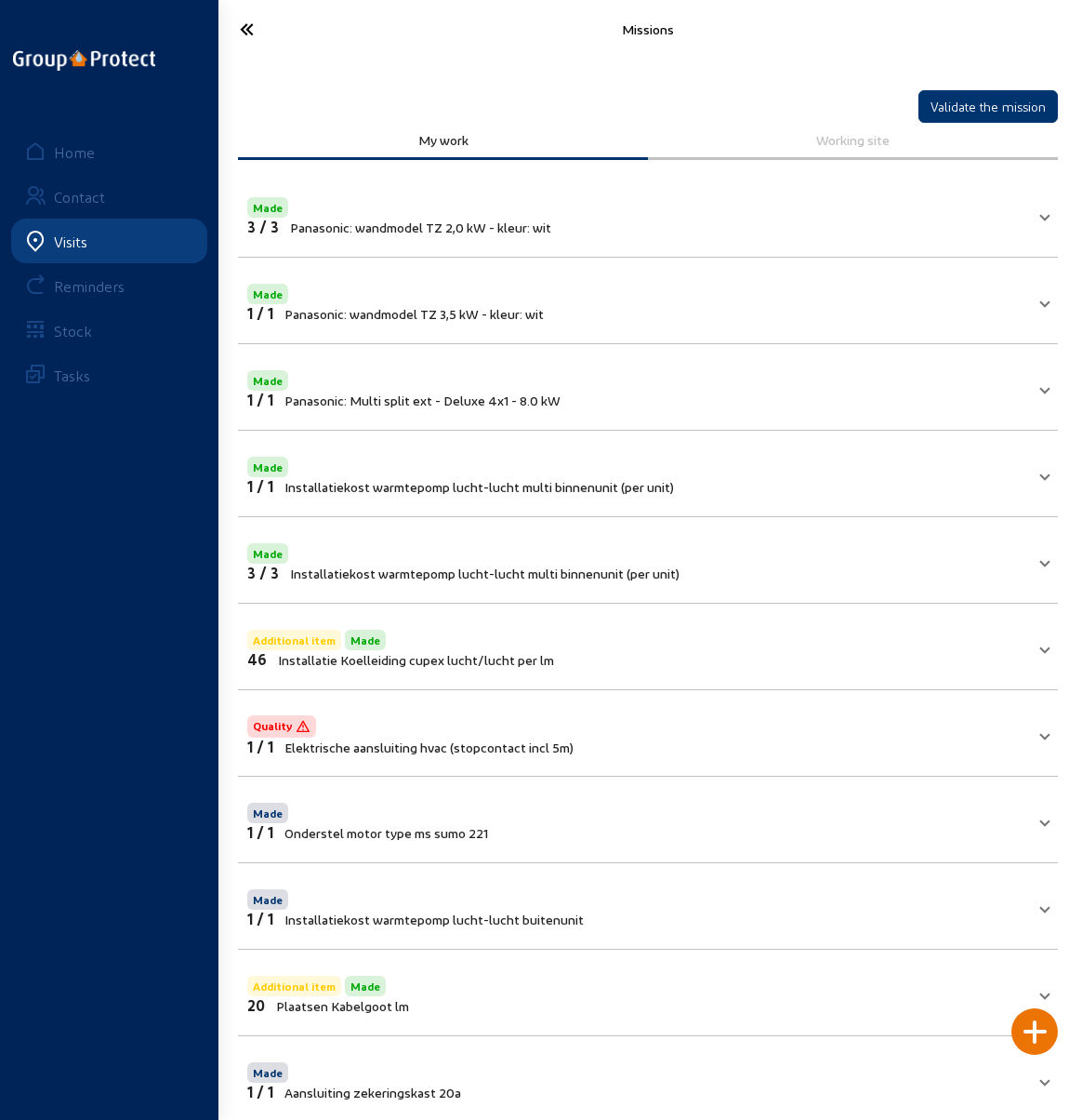
scroll to position [0, 0]
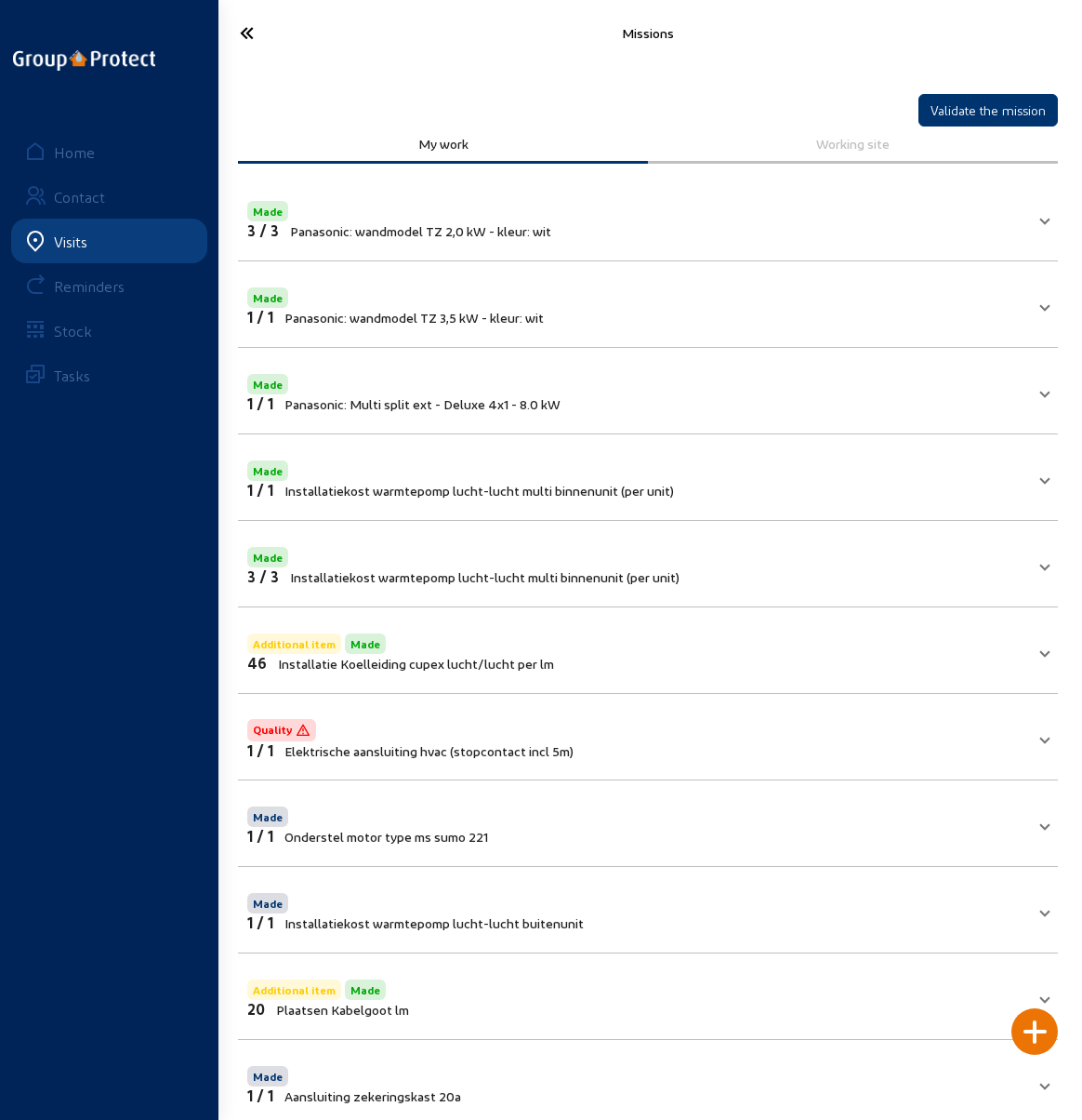
click at [238, 33] on icon at bounding box center [286, 33] width 112 height 33
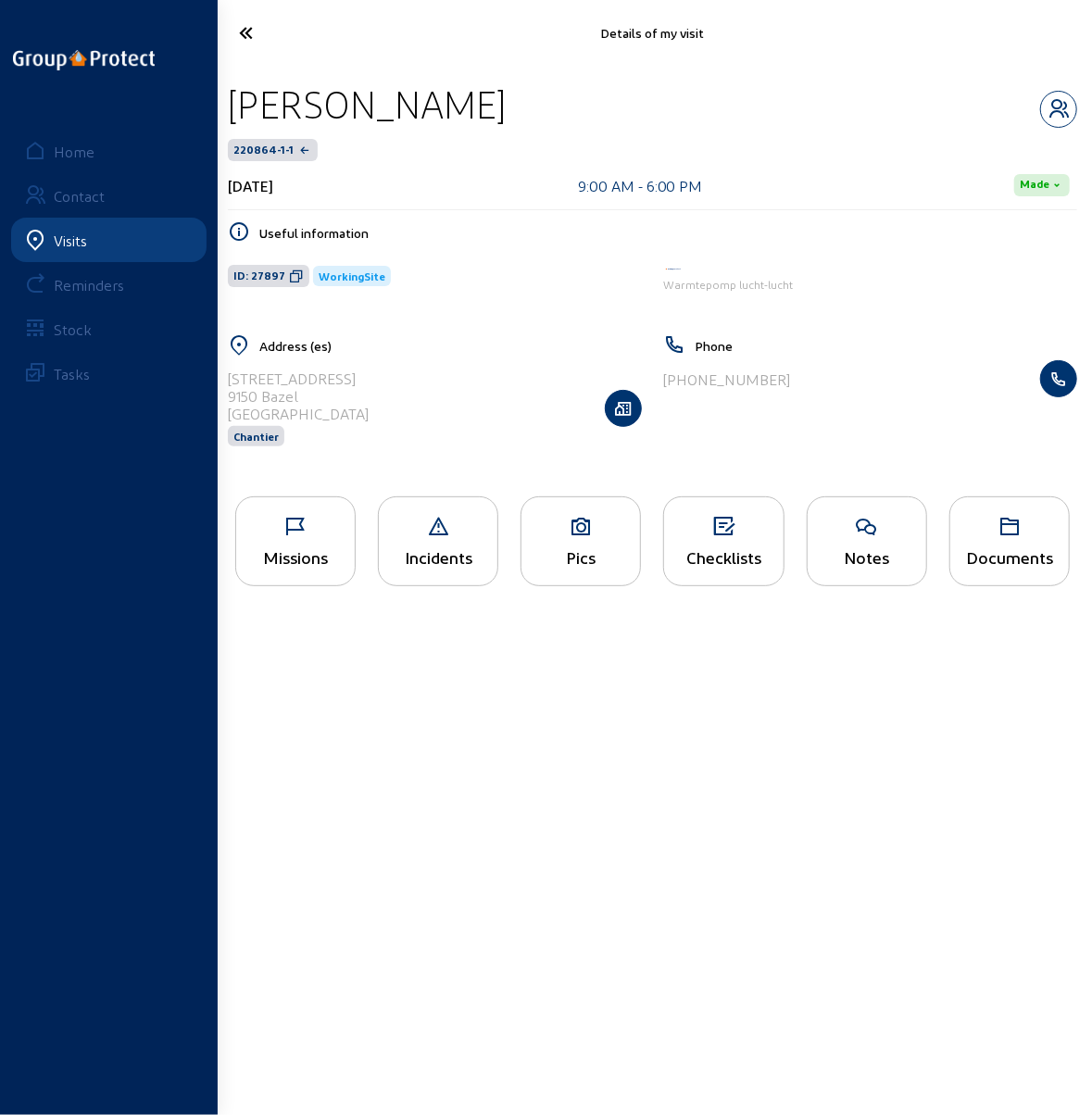
click at [300, 527] on icon at bounding box center [295, 527] width 119 height 22
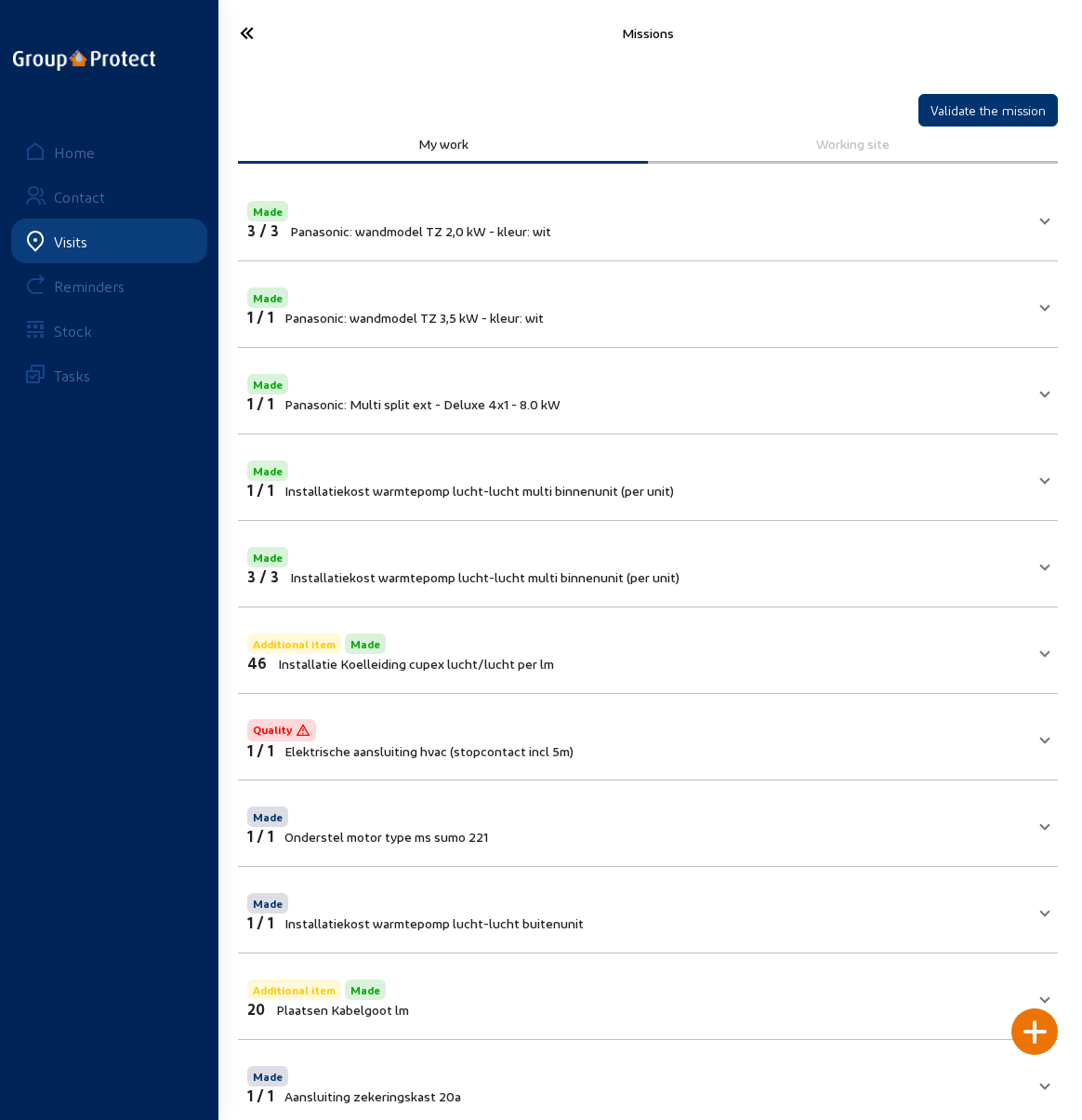
click at [239, 33] on icon at bounding box center [286, 33] width 112 height 33
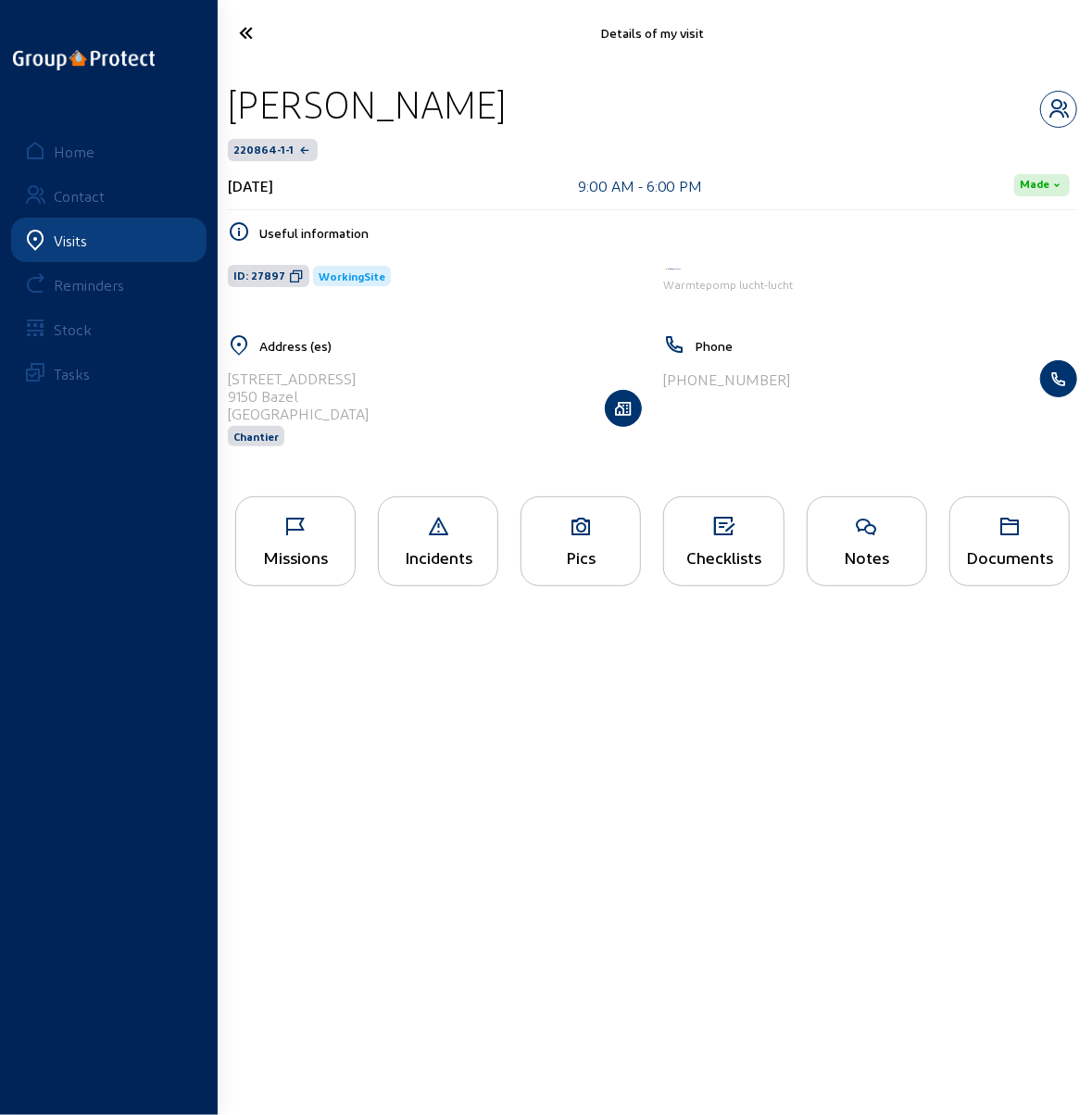
click at [249, 35] on icon at bounding box center [286, 33] width 113 height 33
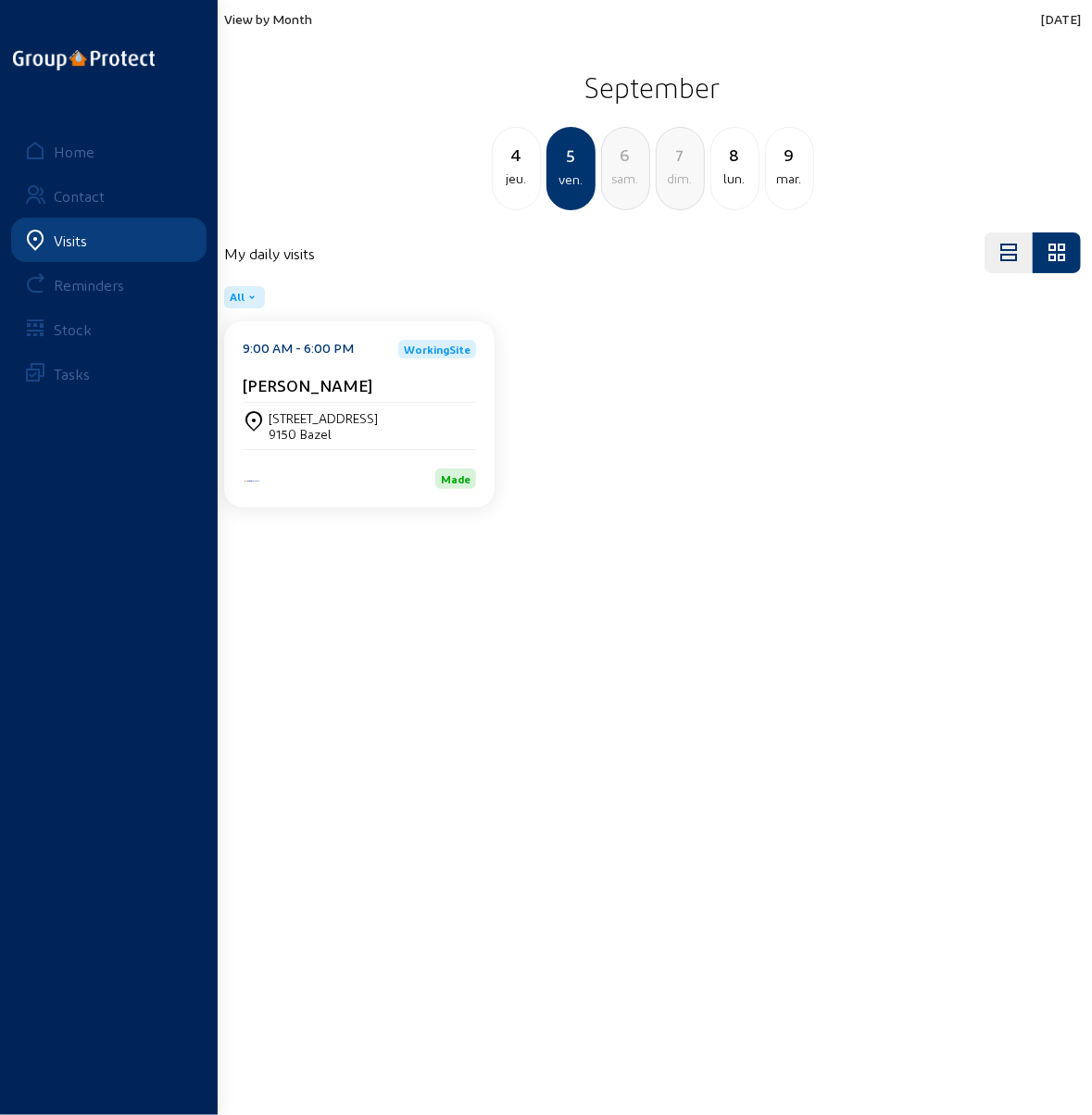
click at [286, 24] on span "View by Month" at bounding box center [268, 19] width 88 height 16
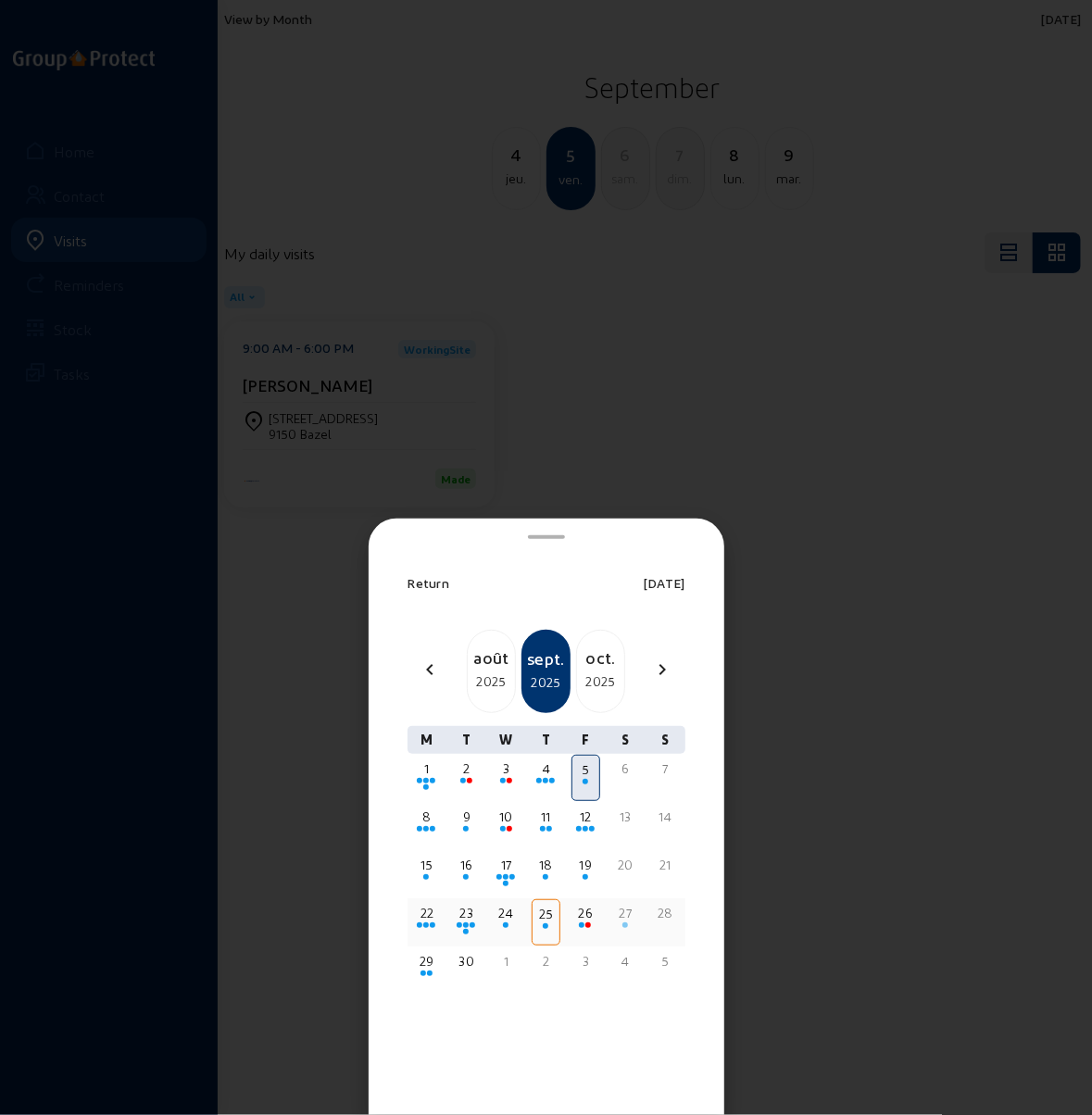
click at [590, 912] on div "26" at bounding box center [586, 913] width 25 height 19
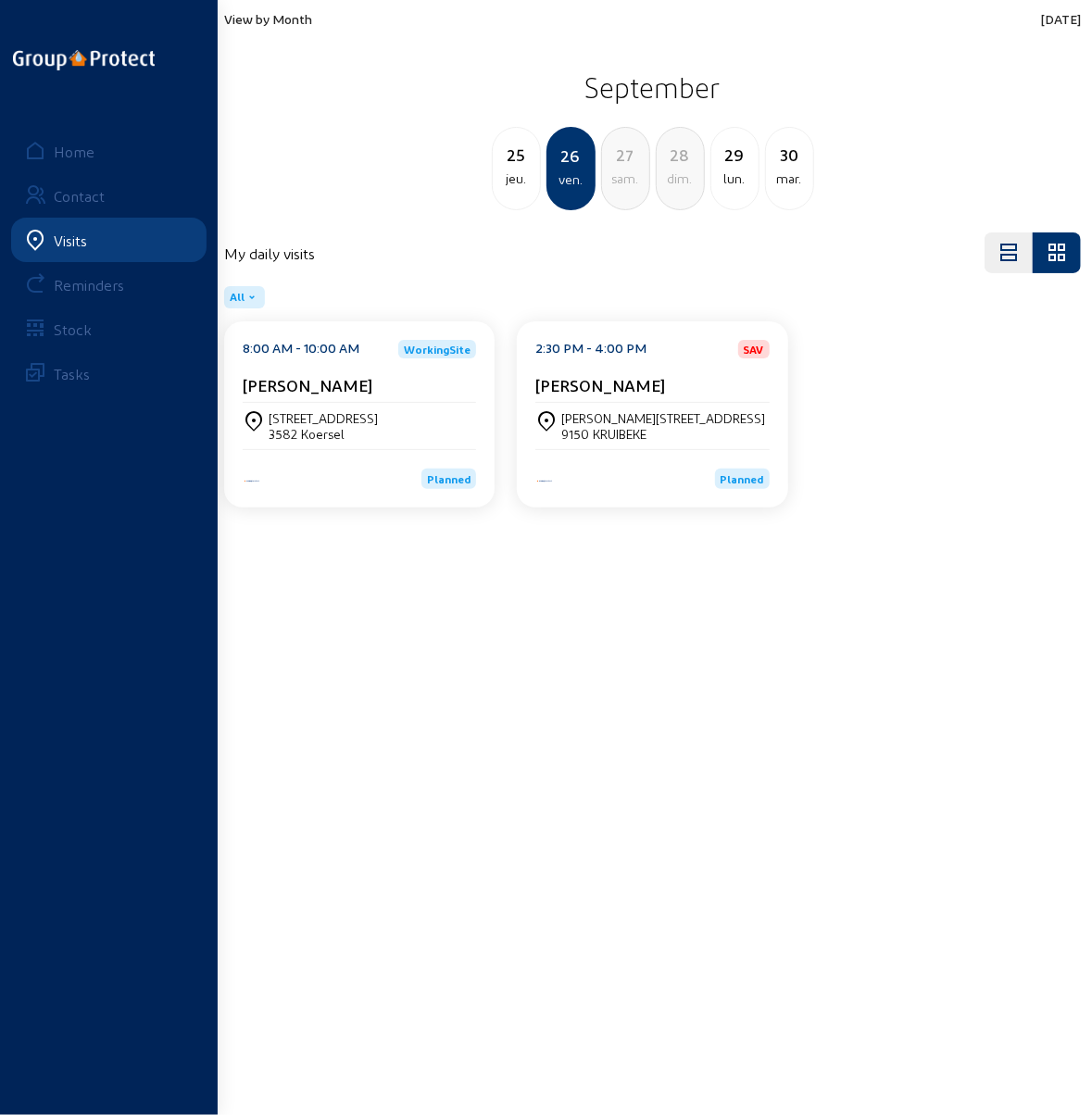
click at [597, 427] on div "9150 KRUIBEKE" at bounding box center [663, 433] width 204 height 16
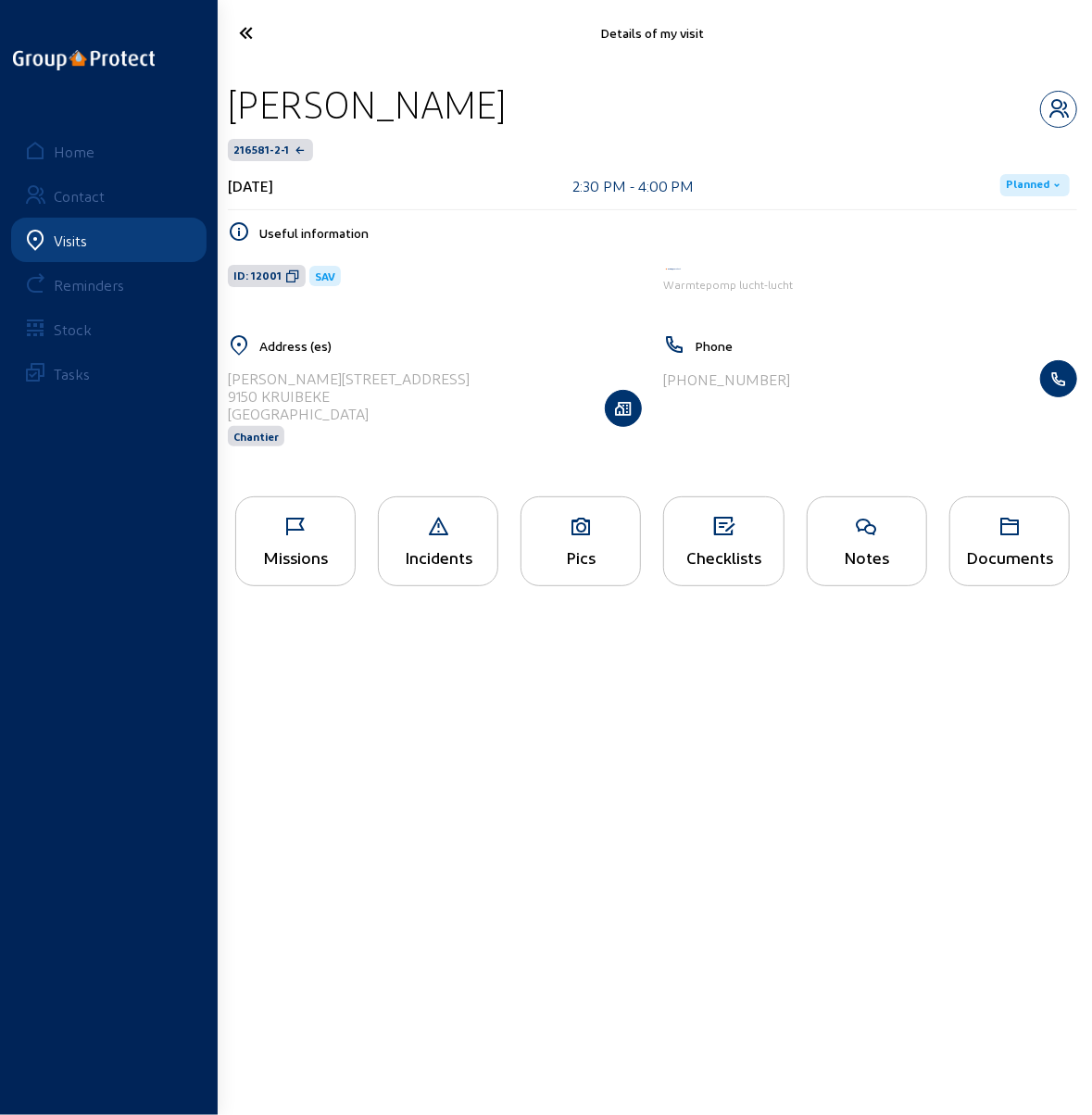
click at [295, 541] on div "Missions" at bounding box center [295, 542] width 121 height 90
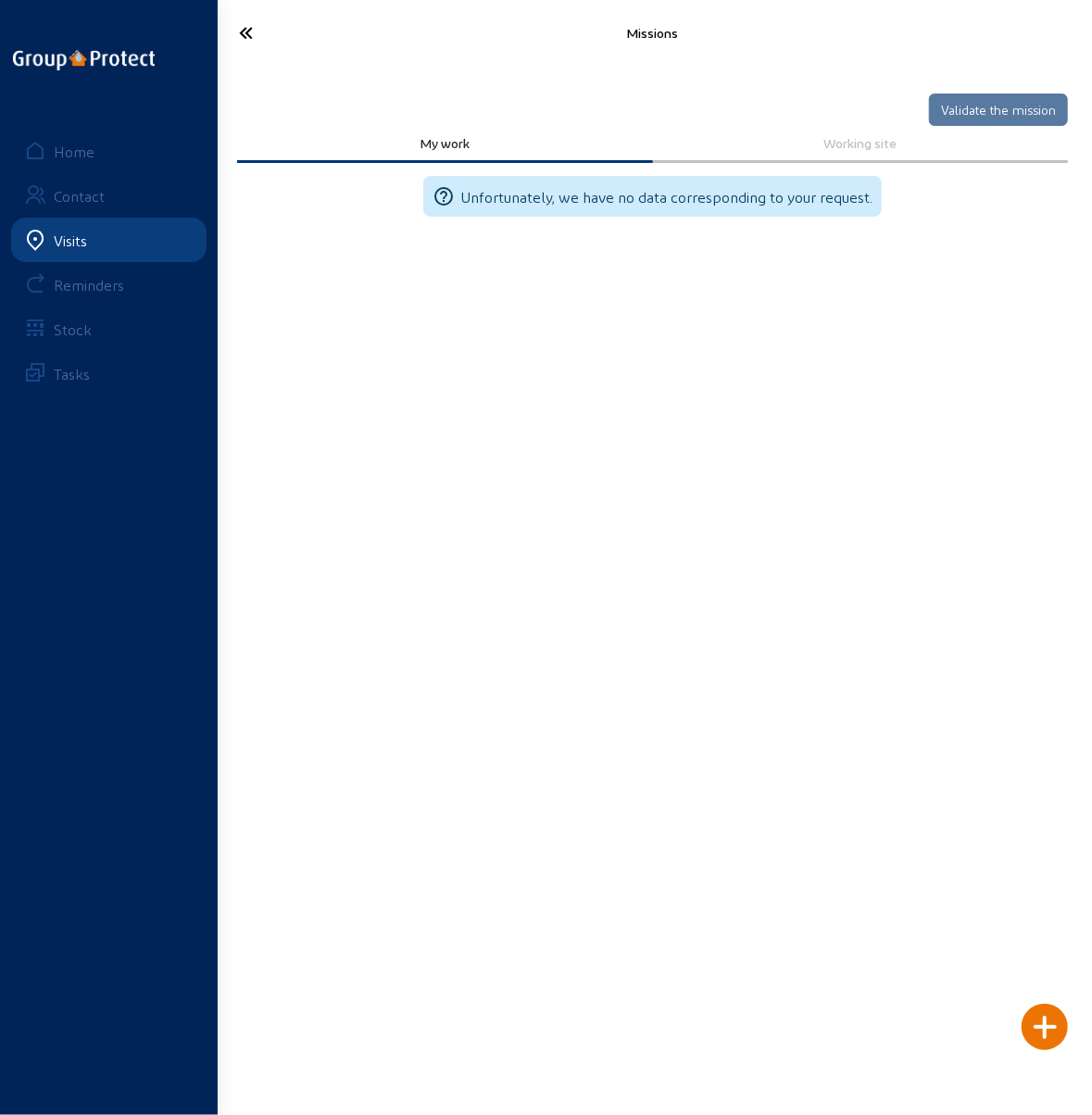
click at [252, 33] on icon at bounding box center [286, 33] width 113 height 33
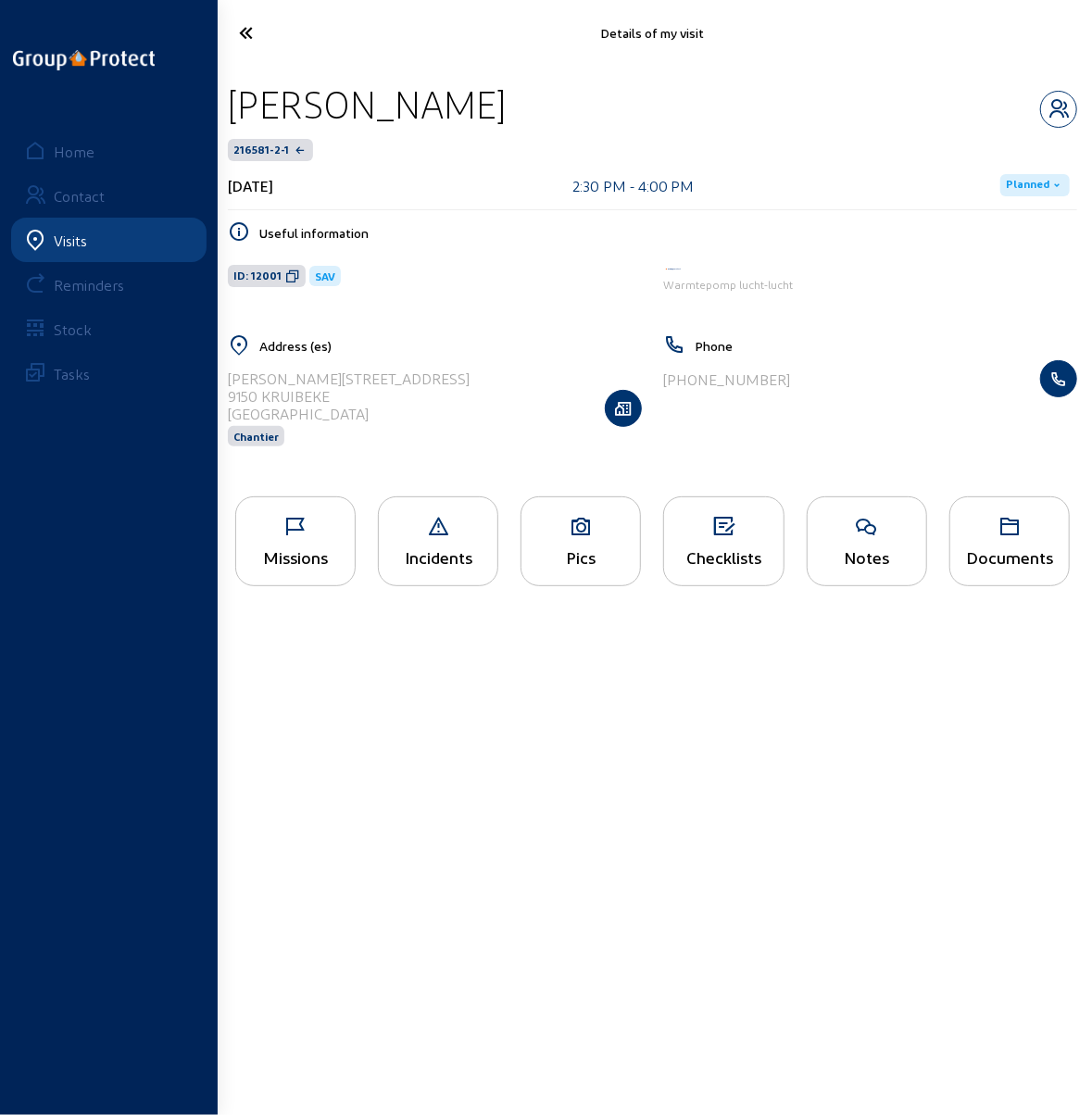
click at [427, 524] on icon at bounding box center [438, 527] width 119 height 22
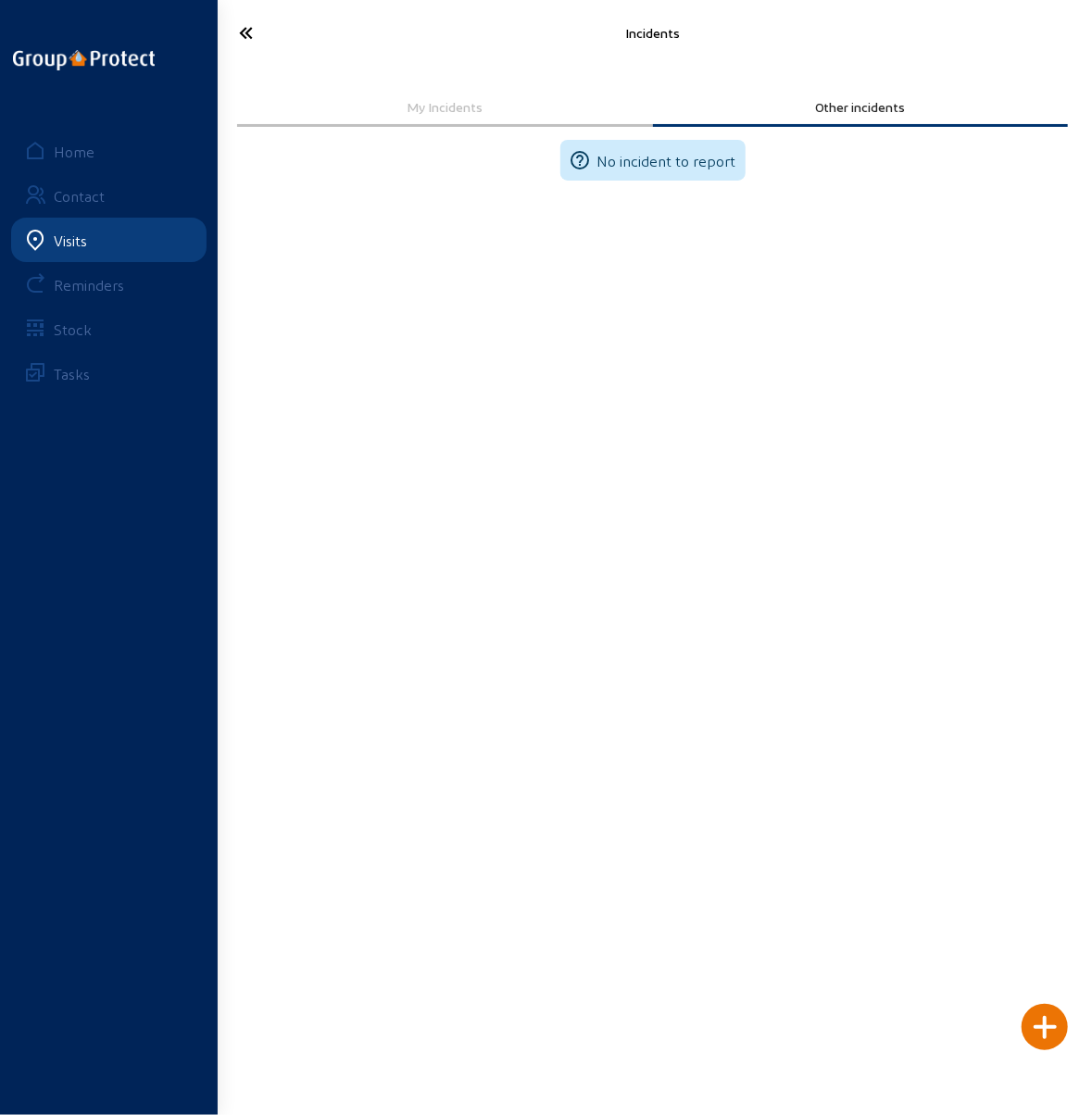
click at [241, 29] on icon at bounding box center [286, 33] width 113 height 33
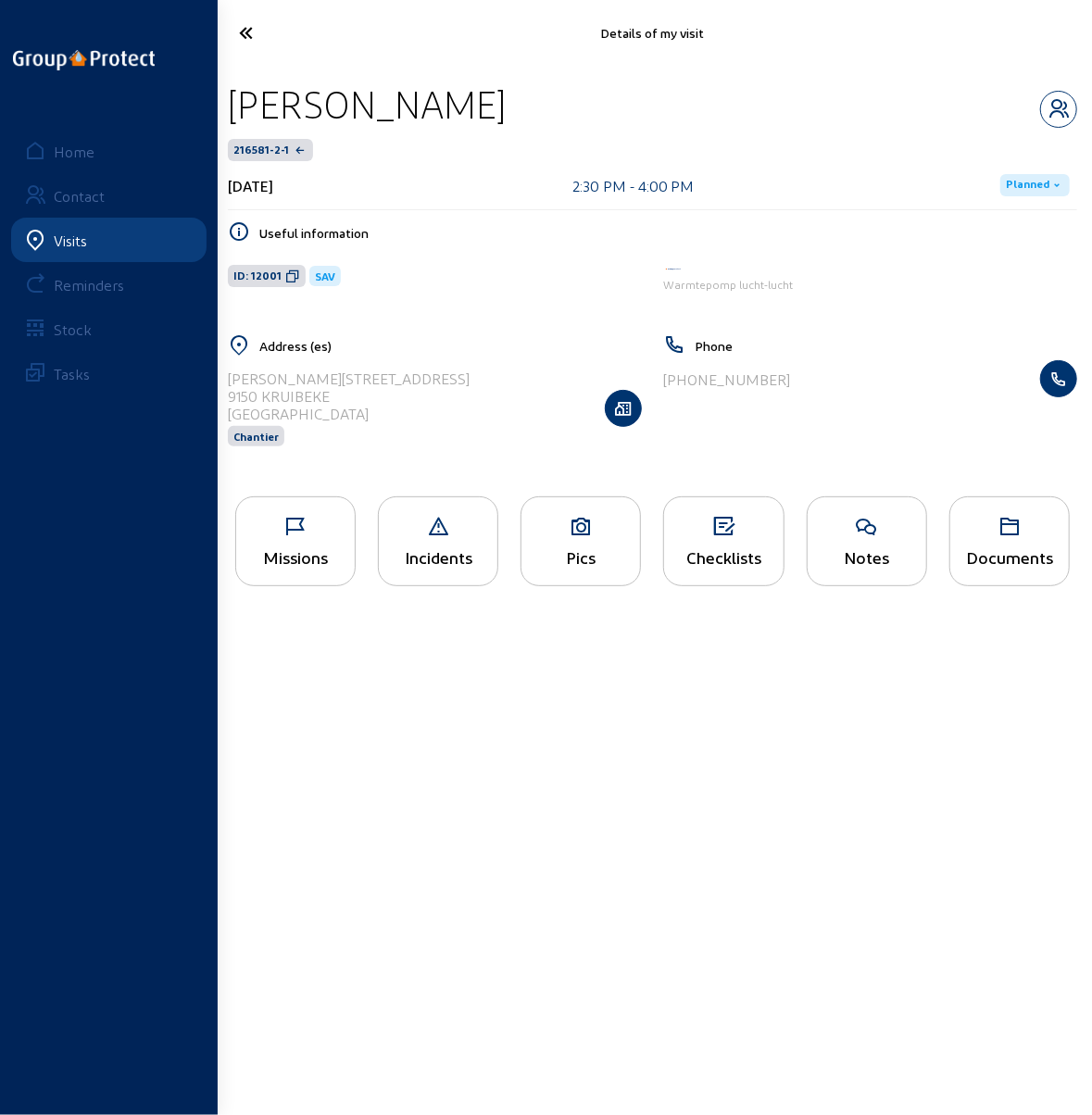
click at [569, 529] on icon at bounding box center [580, 527] width 119 height 22
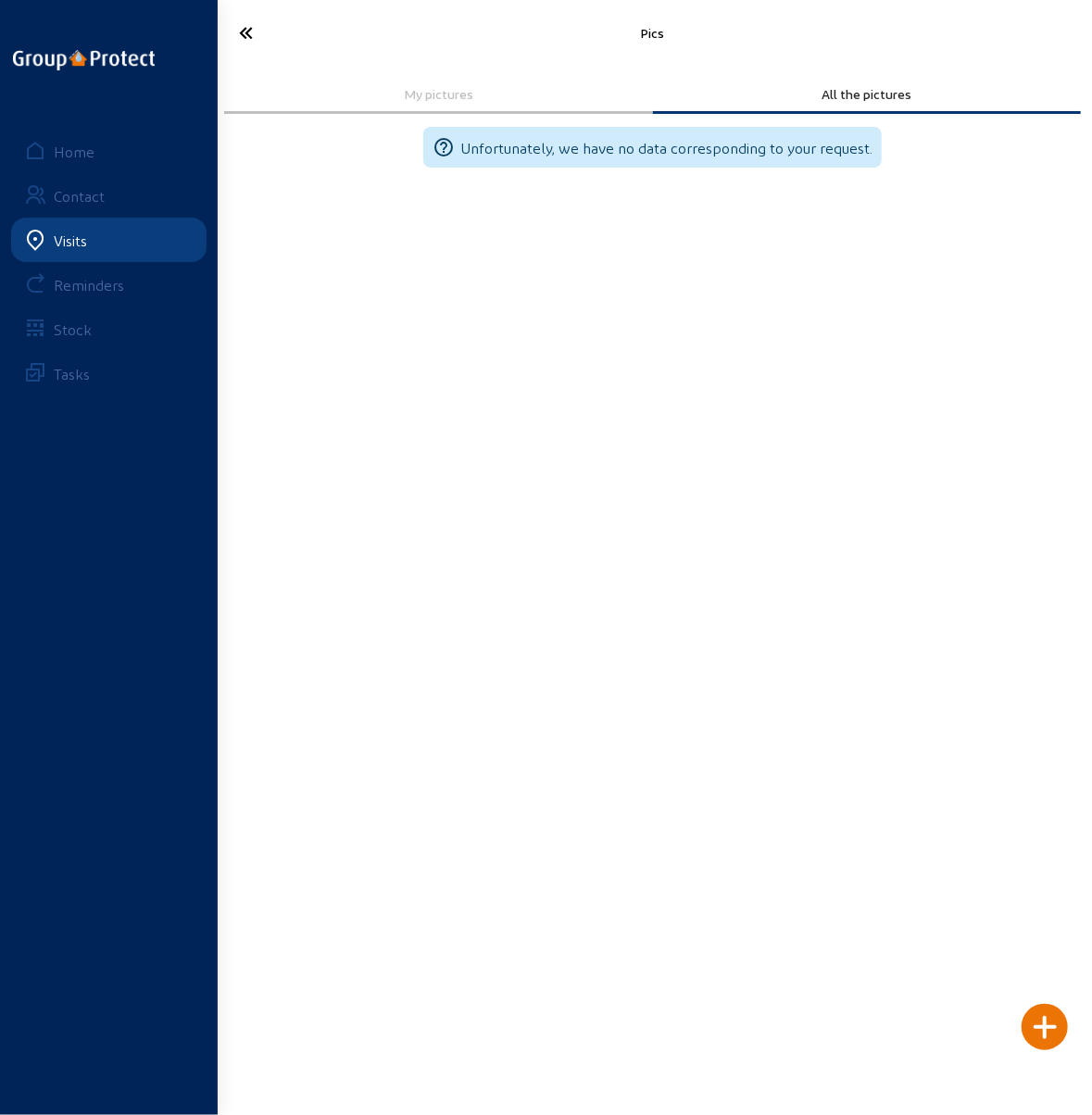
click at [243, 38] on icon at bounding box center [286, 33] width 113 height 33
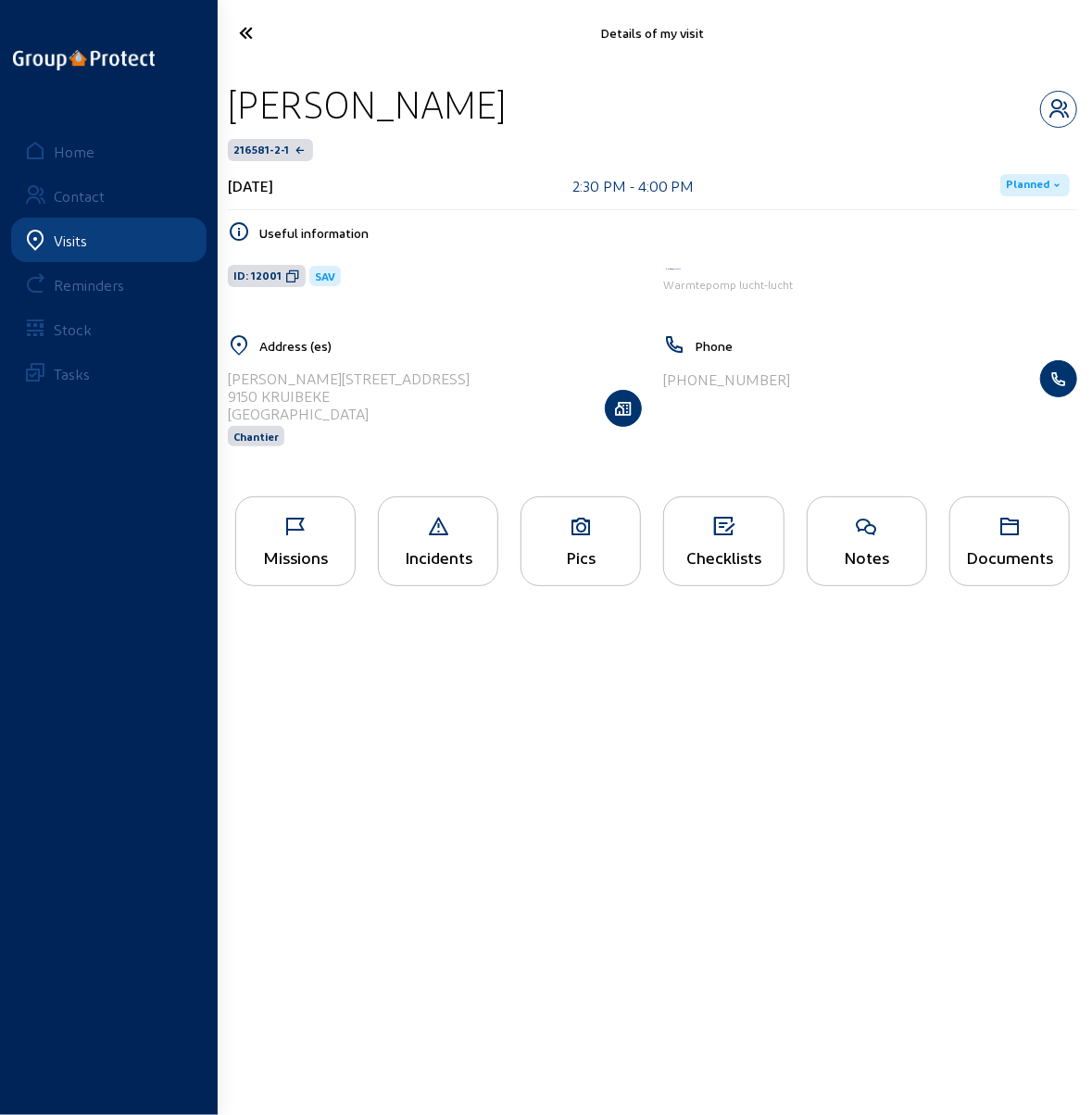
click at [714, 539] on div "Checklists" at bounding box center [723, 542] width 121 height 90
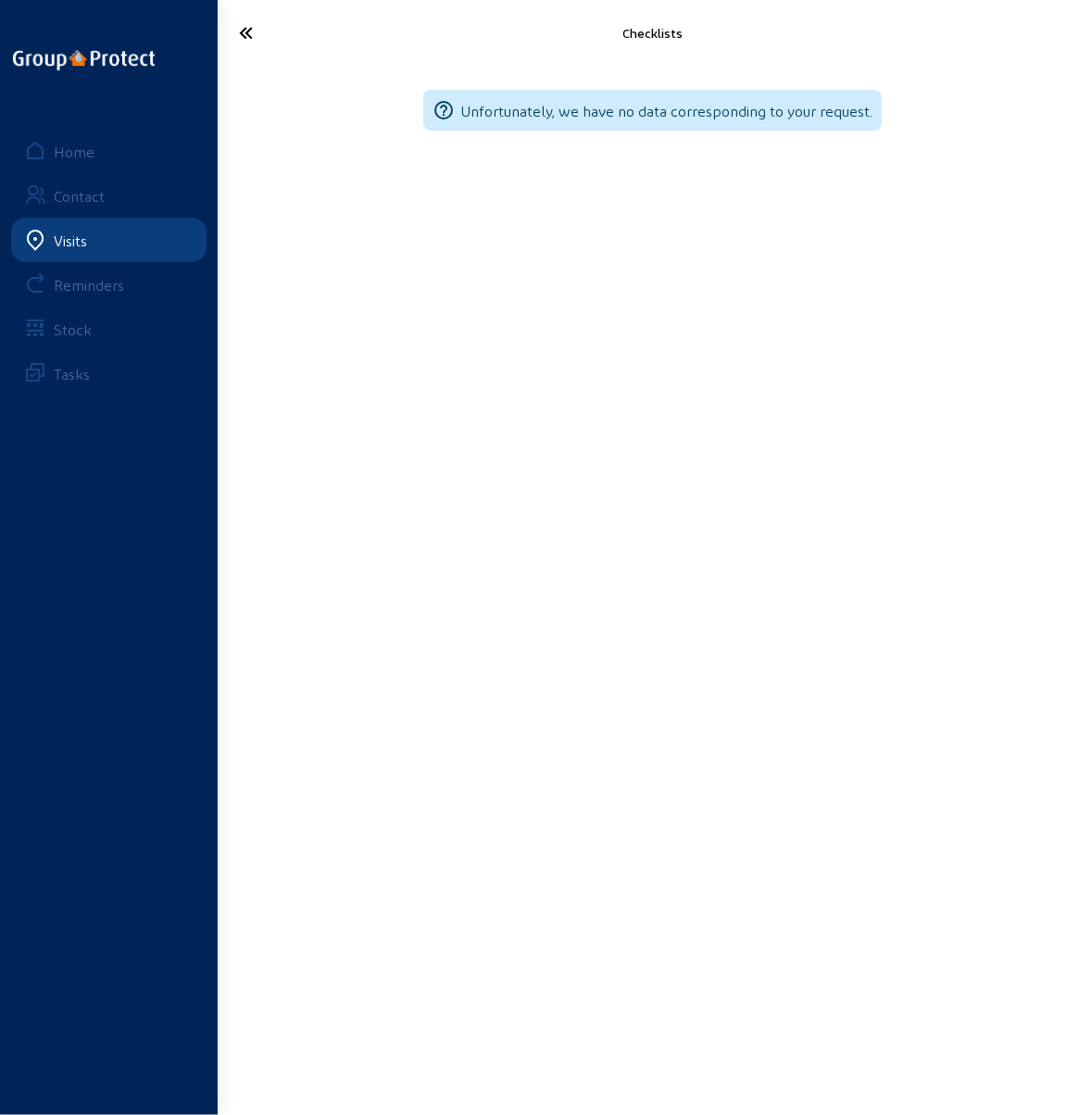
click at [244, 33] on icon at bounding box center [286, 33] width 113 height 33
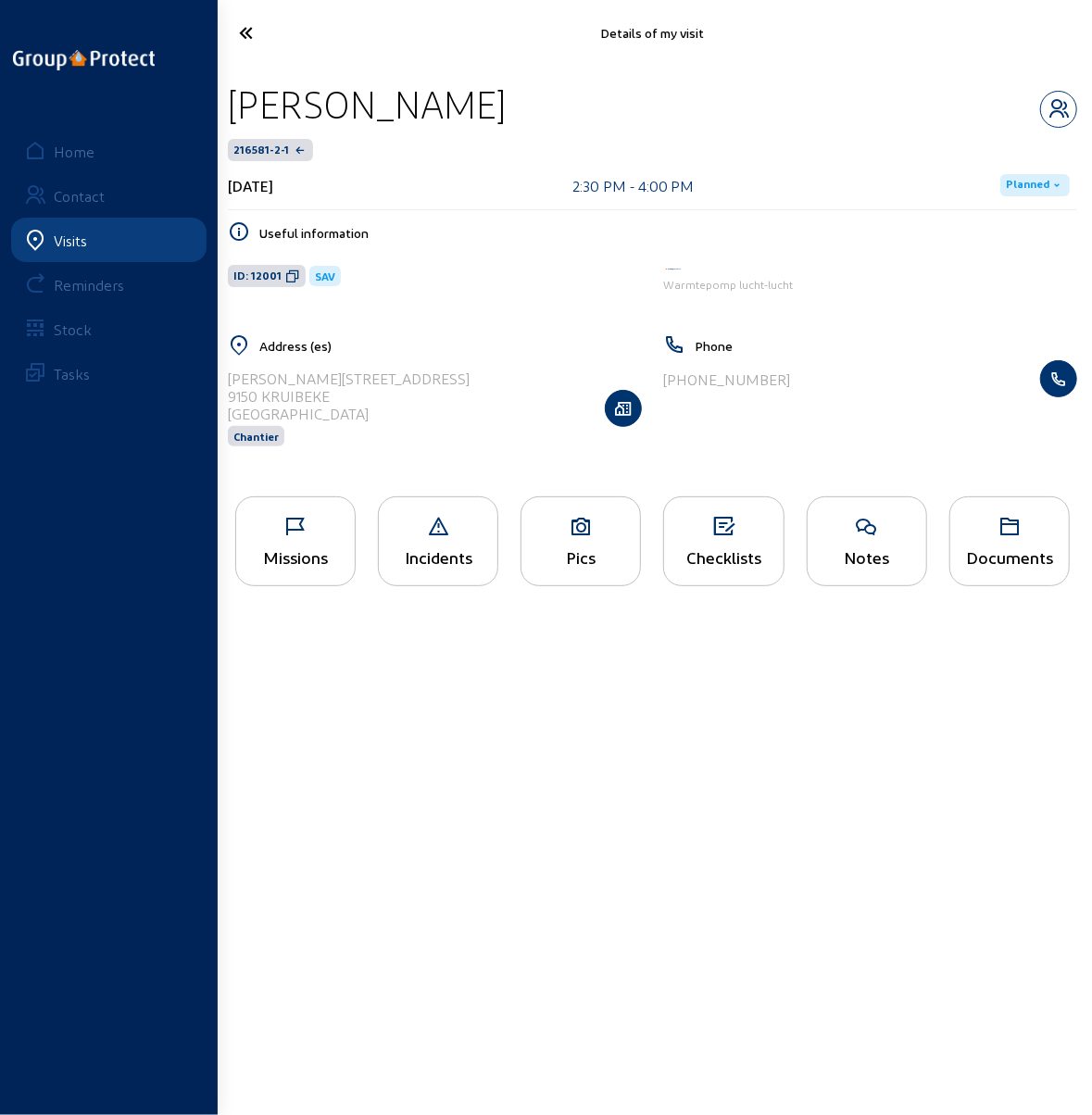
drag, startPoint x: 232, startPoint y: 106, endPoint x: 480, endPoint y: 107, distance: 248.0
click at [480, 107] on div "Elien Haccuria" at bounding box center [652, 104] width 849 height 48
click at [248, 33] on icon at bounding box center [286, 33] width 113 height 33
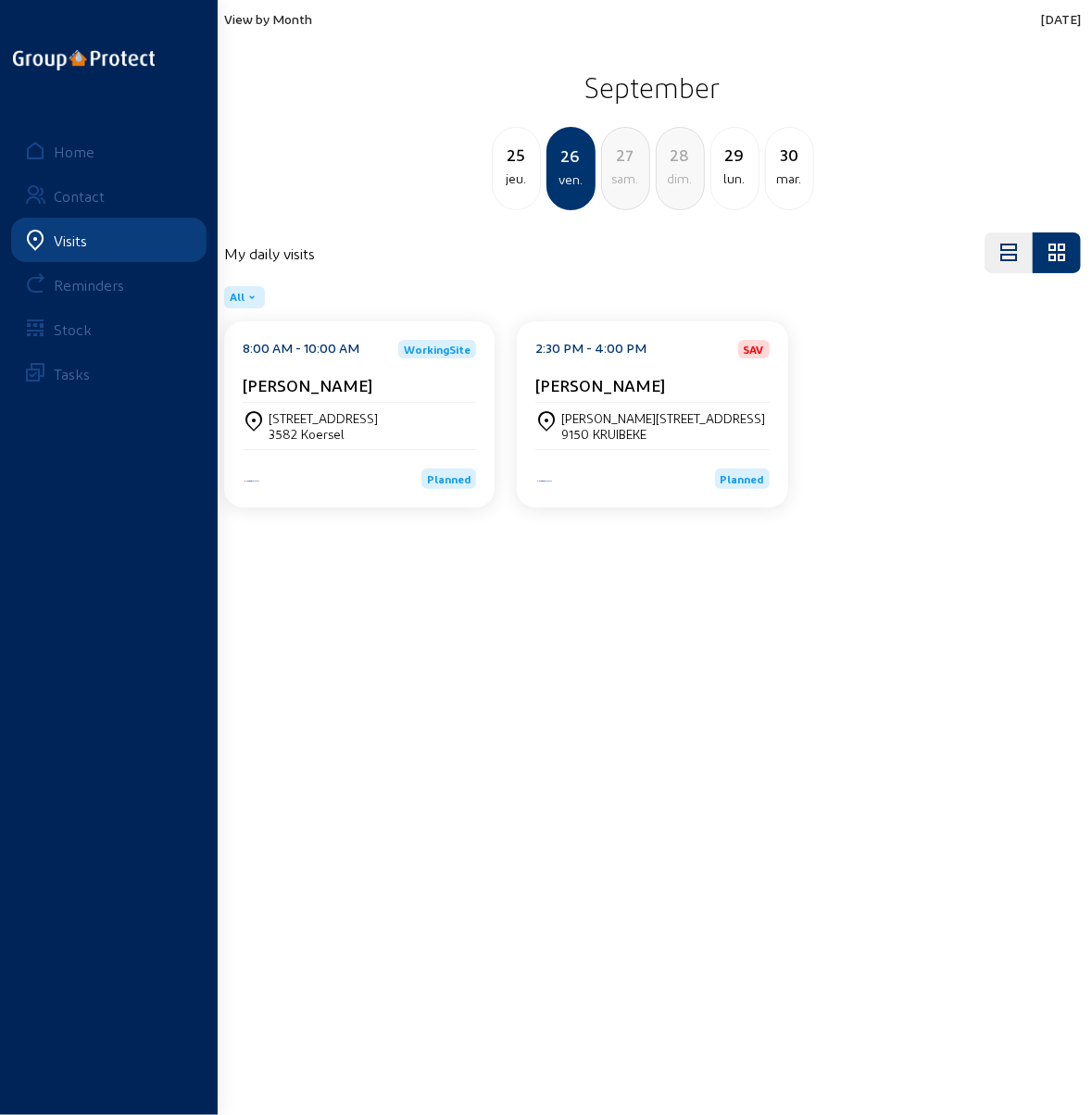
click at [291, 429] on div "3582 Koersel" at bounding box center [323, 433] width 109 height 16
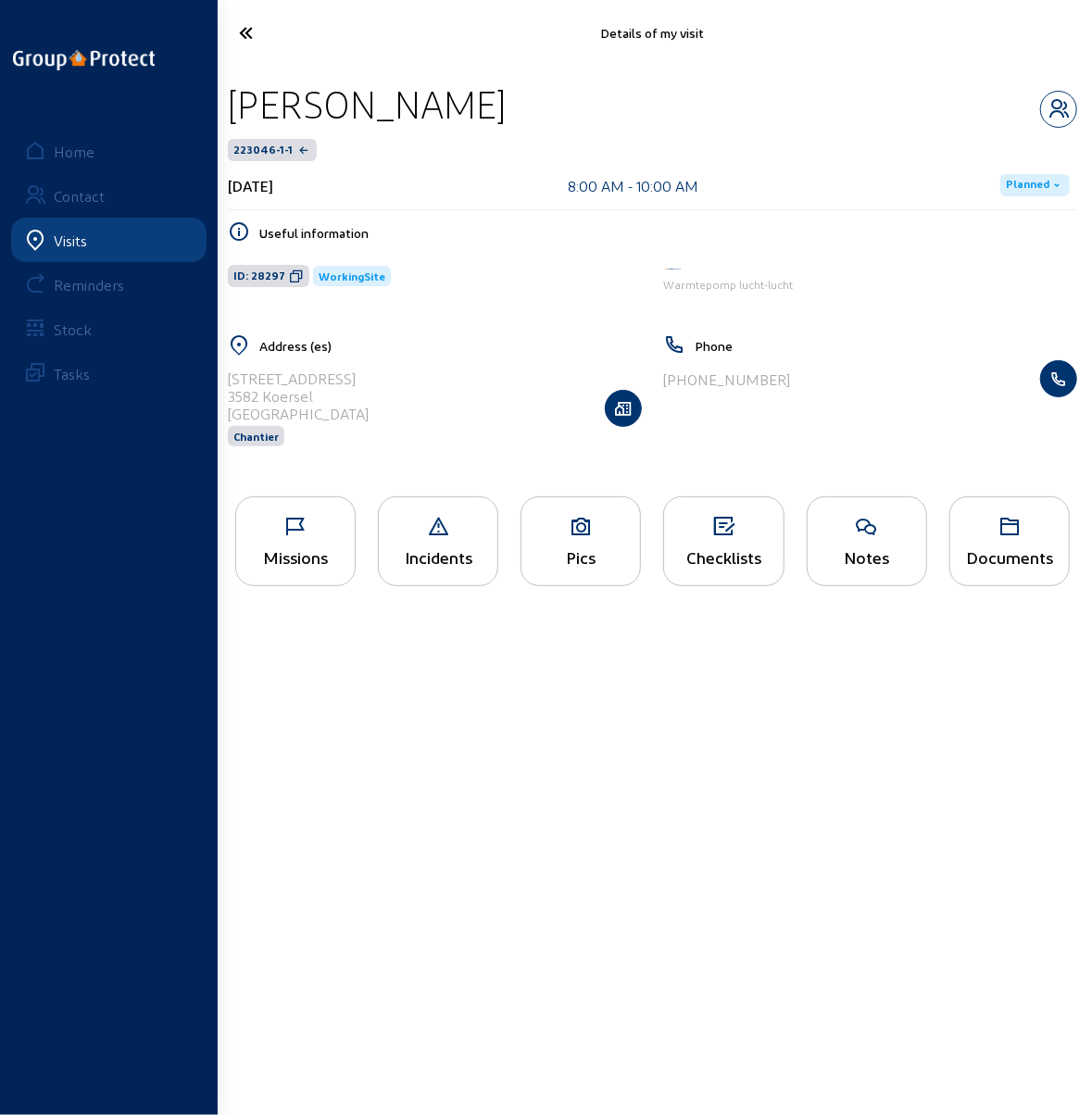
drag, startPoint x: 230, startPoint y: 379, endPoint x: 322, endPoint y: 393, distance: 93.1
click at [322, 393] on cam-list-title "Reigerstraat, 8 3582 Koersel Belgique" at bounding box center [298, 396] width 141 height 53
copy cam-list-title "Reigerstraat, 8 3582 Koersel"
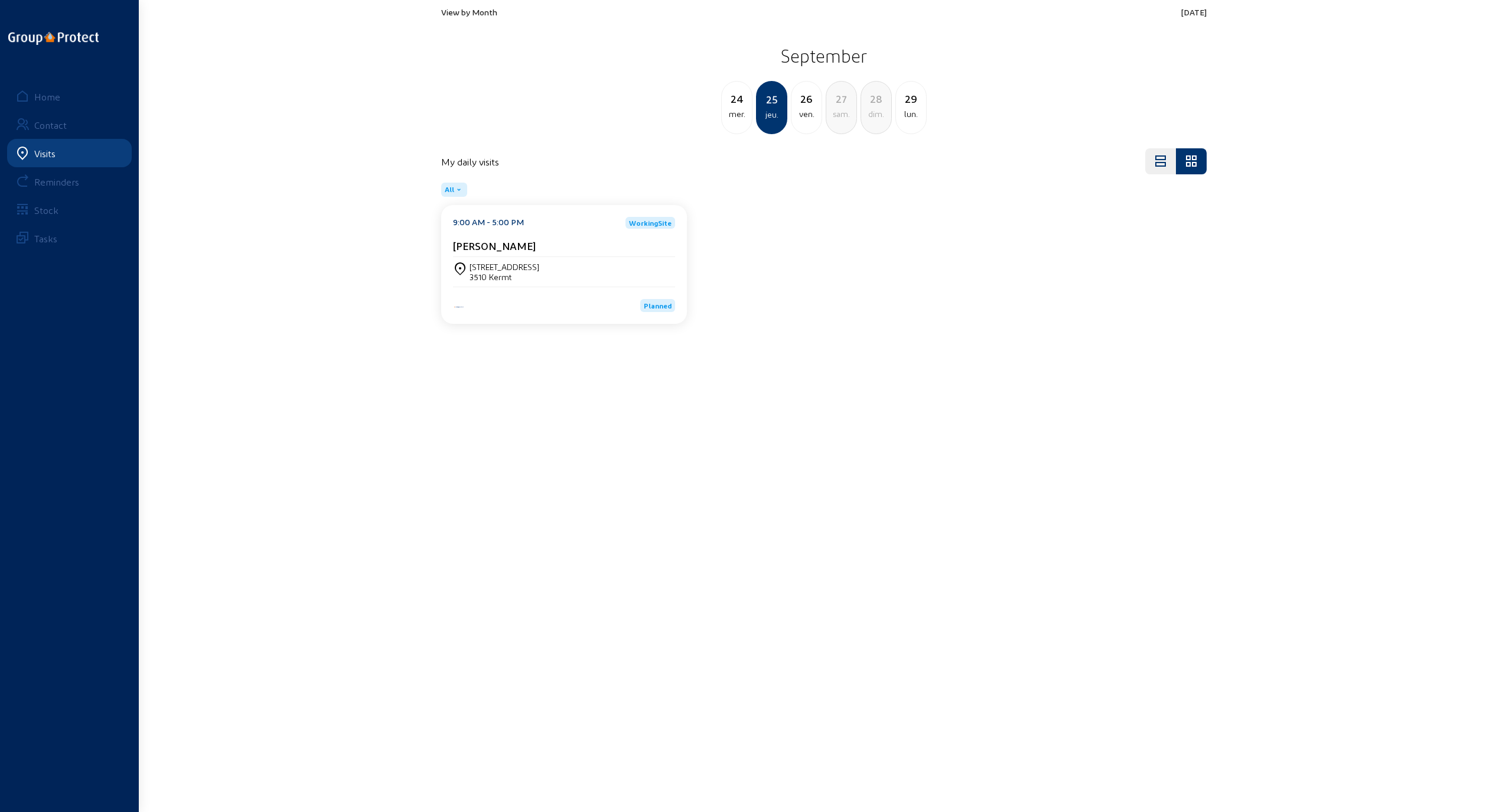
click at [35, 99] on div "Home" at bounding box center [48, 97] width 26 height 11
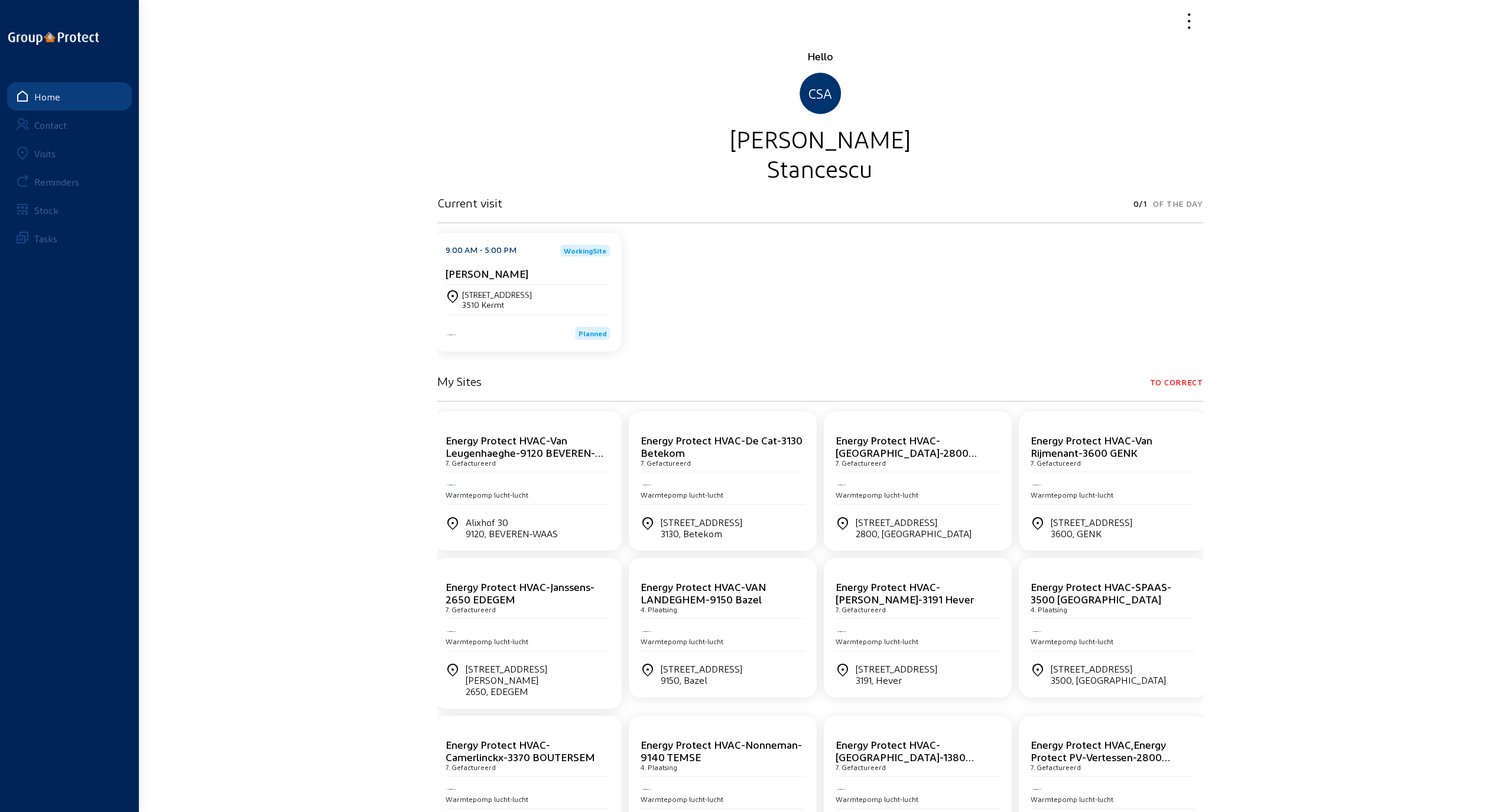
click at [697, 23] on icon at bounding box center [1145, 21] width 108 height 21
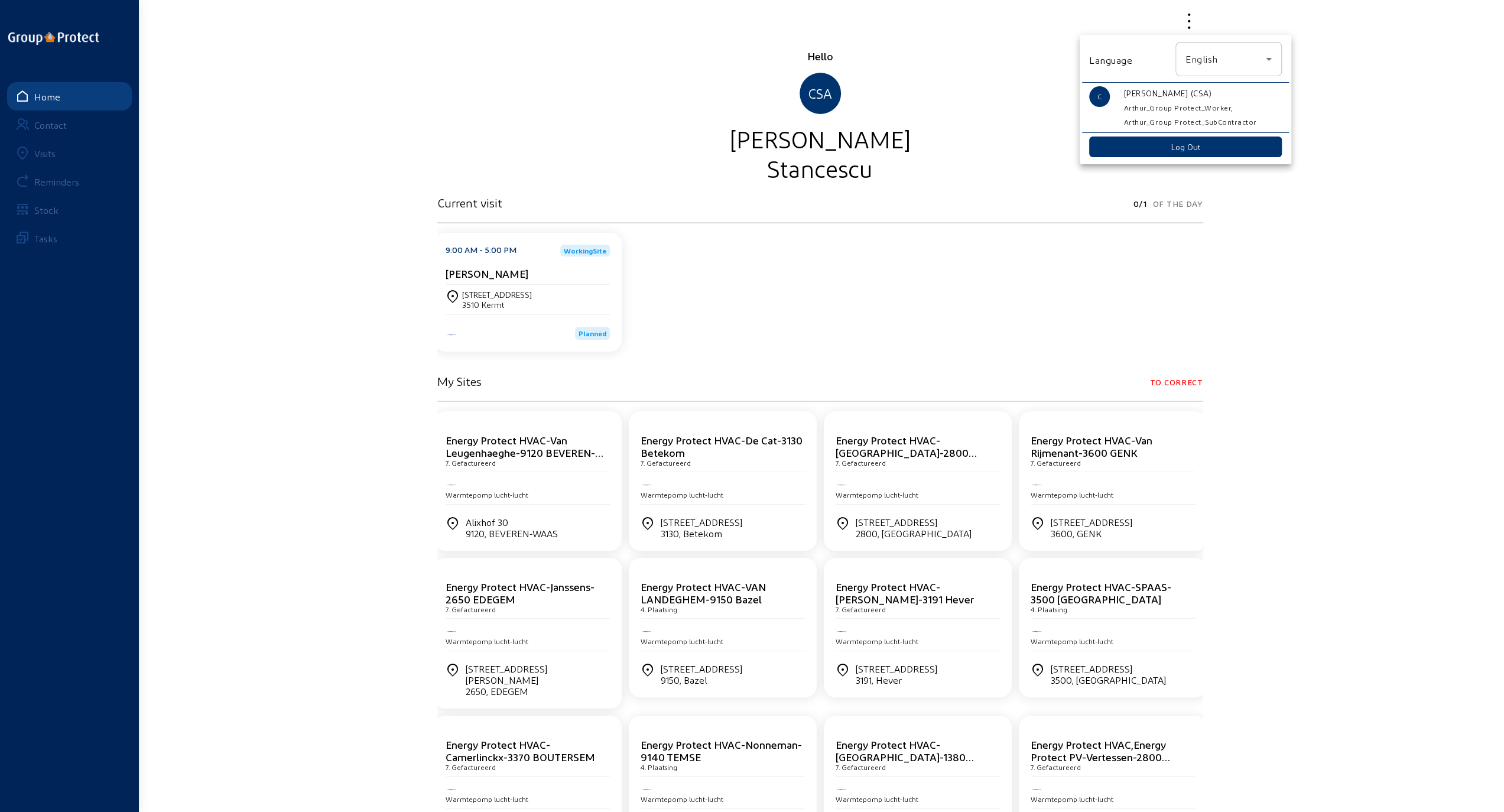
click at [697, 122] on div at bounding box center [752, 406] width 1504 height 812
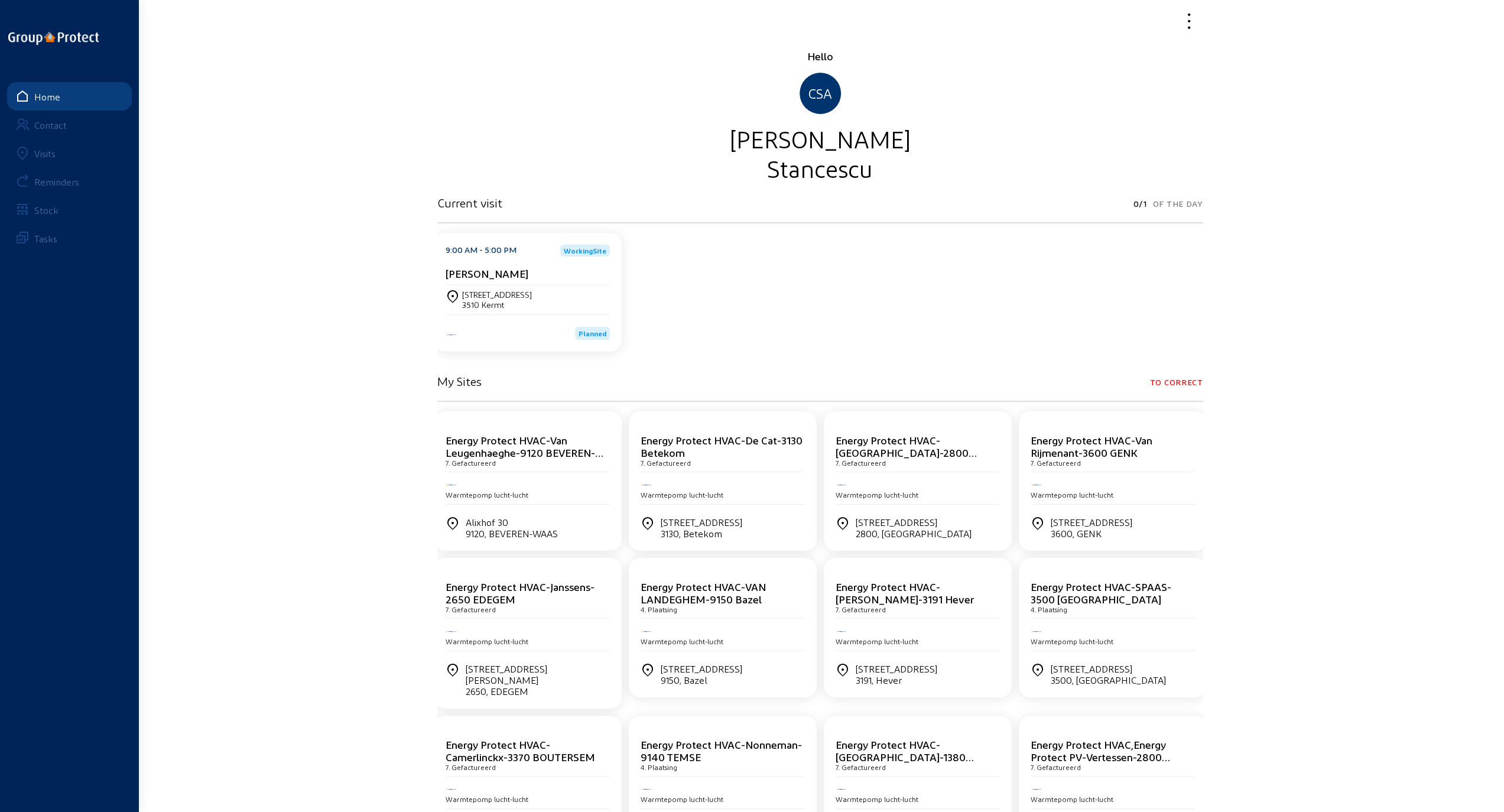
click at [39, 30] on div at bounding box center [54, 39] width 107 height 32
drag, startPoint x: 816, startPoint y: 91, endPoint x: 807, endPoint y: 95, distance: 9.8
click at [697, 91] on div "CSA" at bounding box center [820, 93] width 41 height 41
drag, startPoint x: 794, startPoint y: 139, endPoint x: 753, endPoint y: 157, distance: 44.8
click at [697, 139] on div "Cristian" at bounding box center [820, 138] width 766 height 30
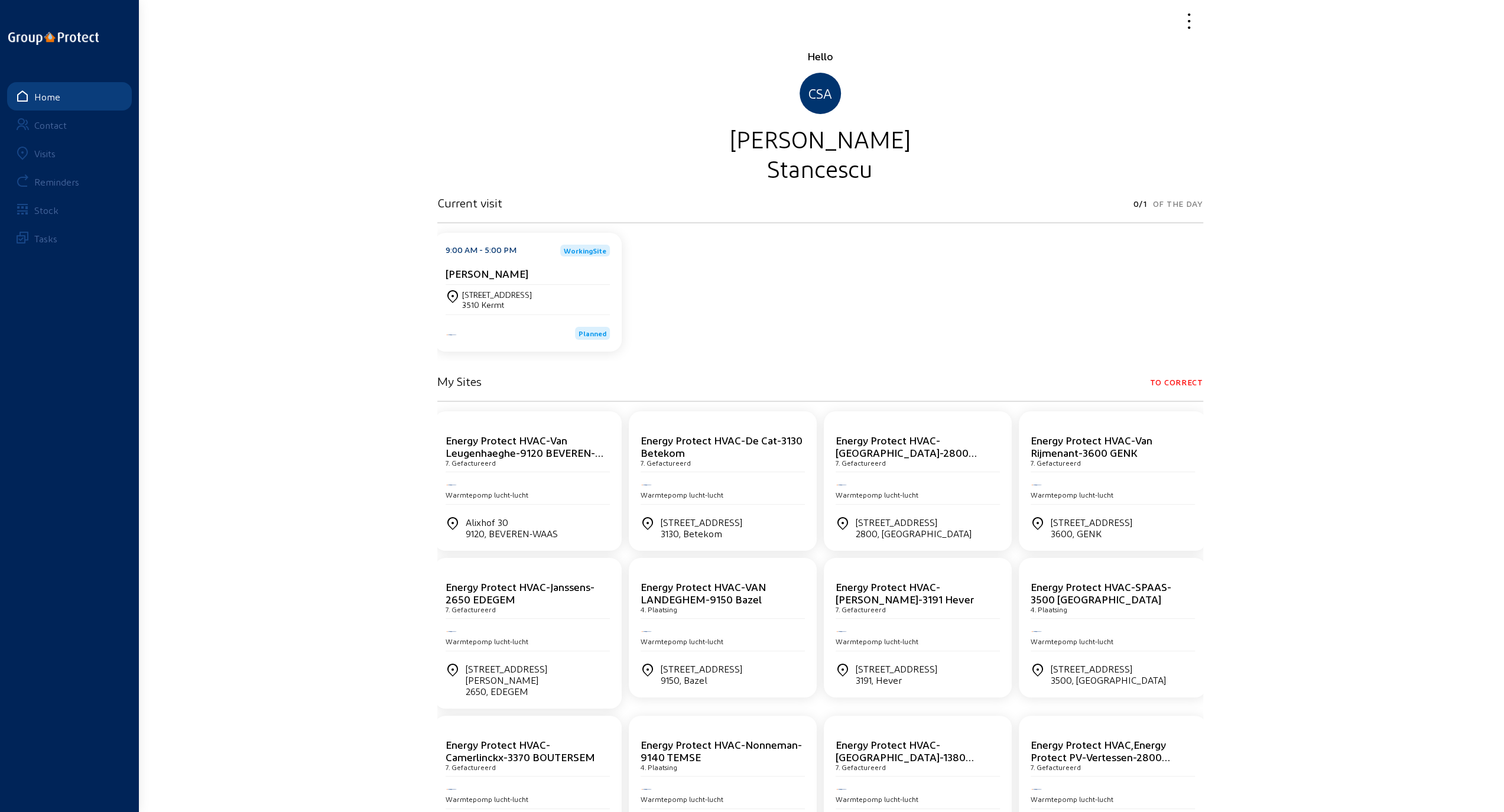
drag, startPoint x: 1435, startPoint y: 0, endPoint x: 1388, endPoint y: 278, distance: 281.9
